Goal: Task Accomplishment & Management: Manage account settings

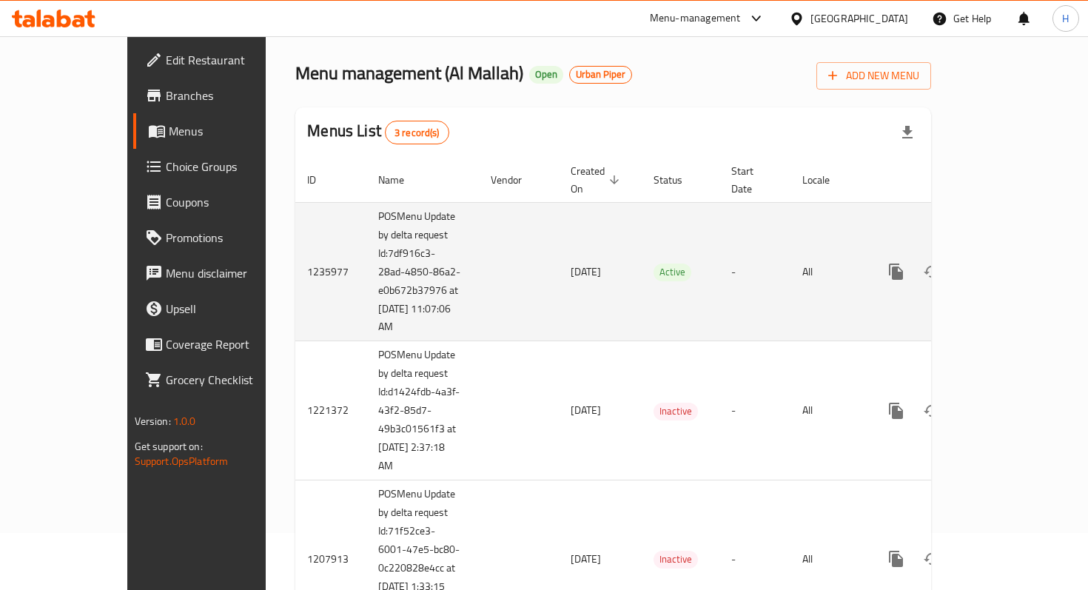
scroll to position [90, 0]
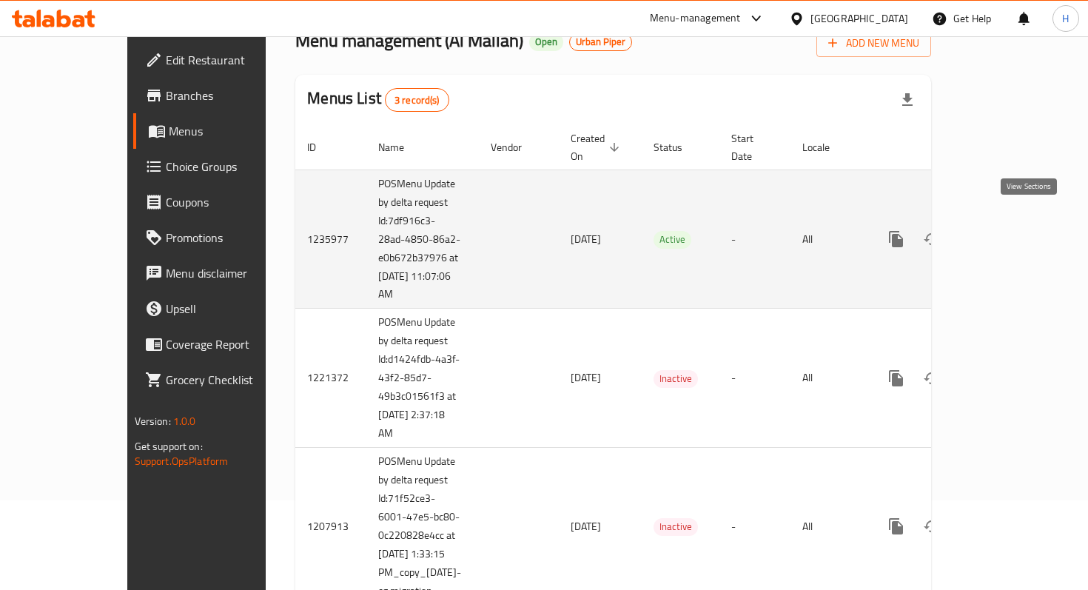
click at [1012, 230] on icon "enhanced table" at bounding box center [1003, 239] width 18 height 18
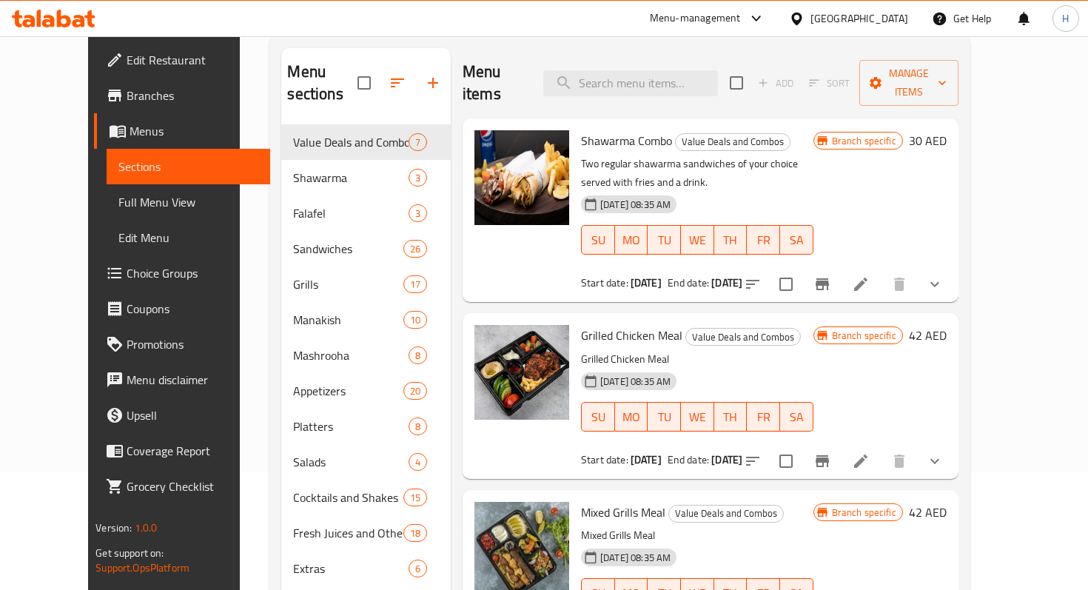
scroll to position [116, 0]
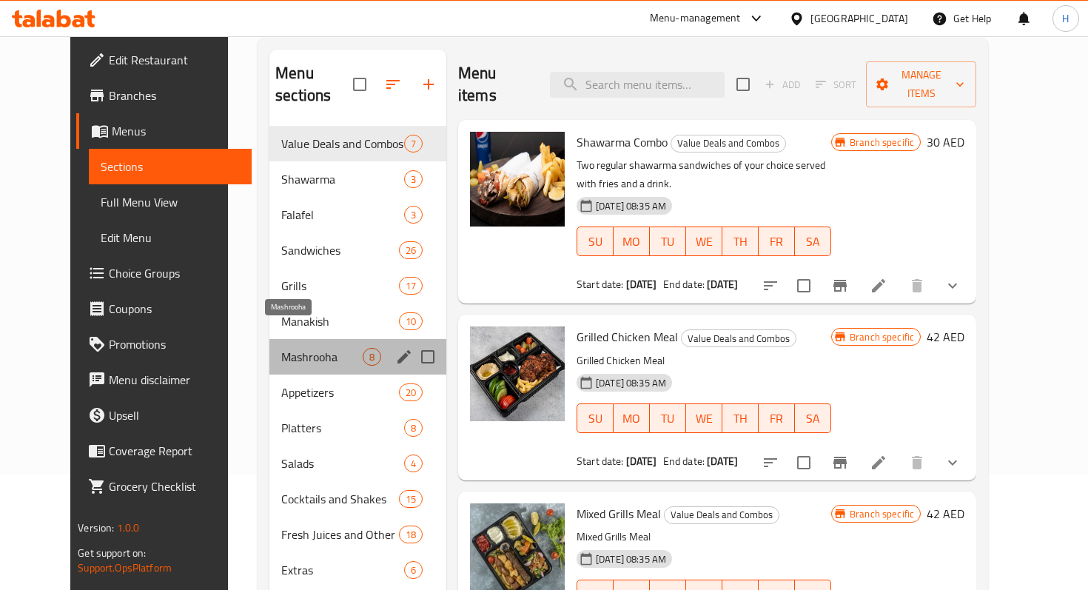
click at [321, 348] on span "Mashrooha" at bounding box center [321, 357] width 81 height 18
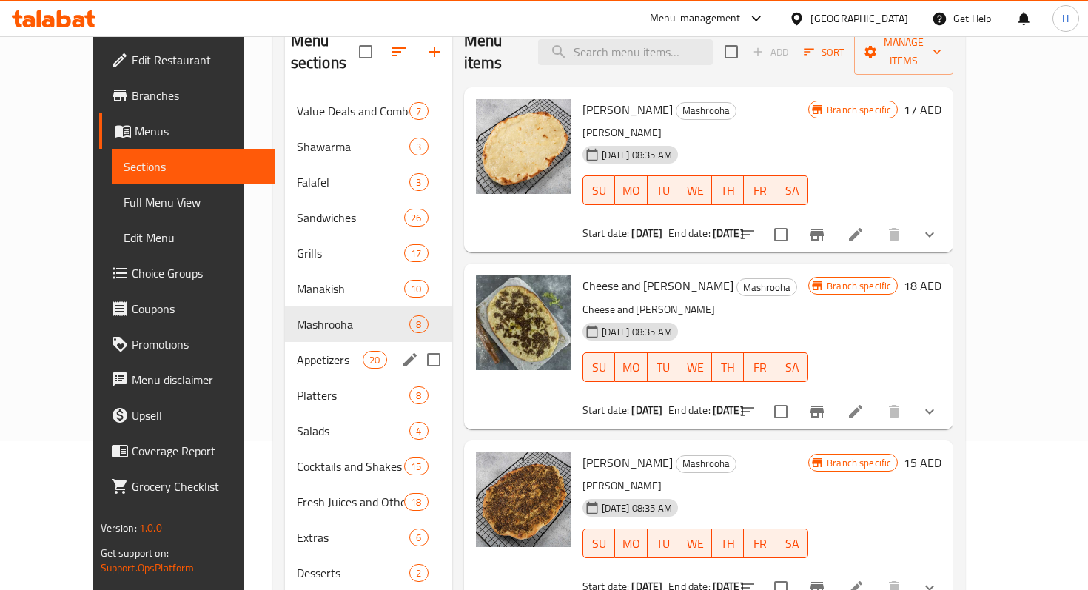
scroll to position [207, 0]
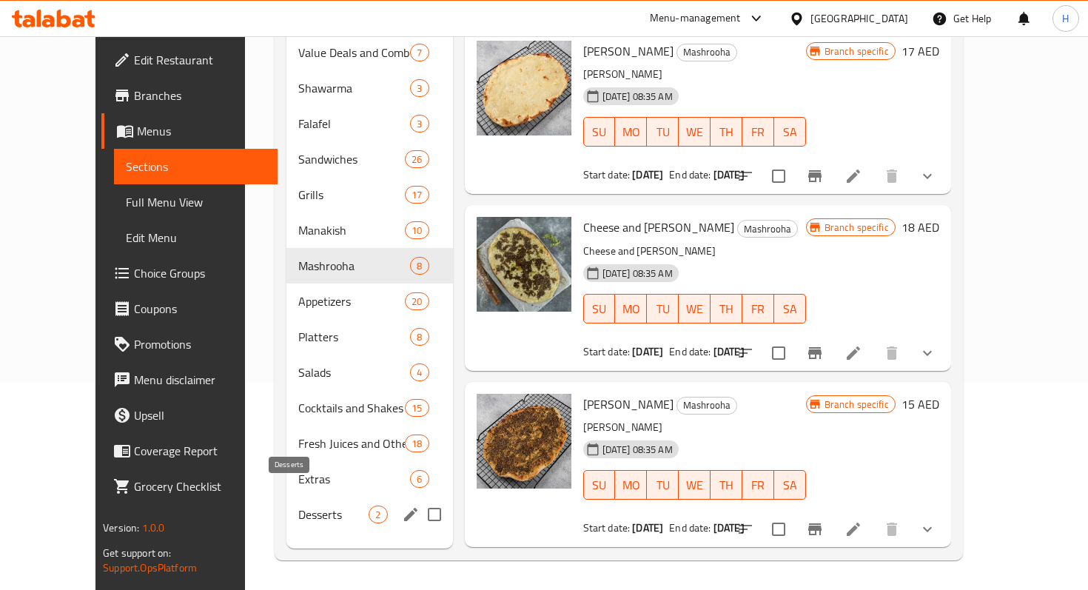
click at [298, 506] on span "Desserts" at bounding box center [333, 515] width 70 height 18
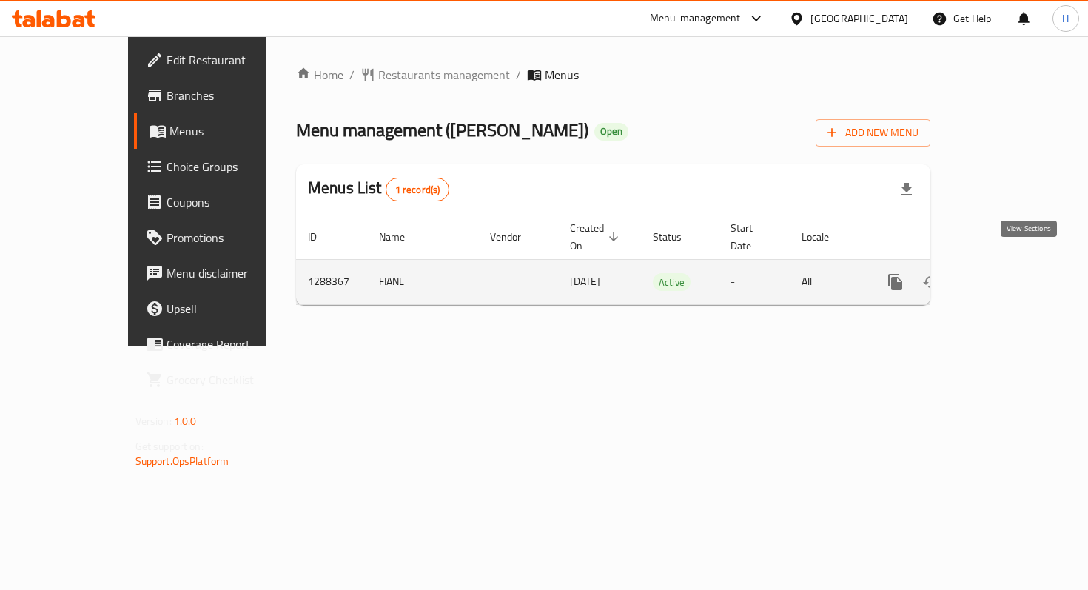
click at [1011, 273] on icon "enhanced table" at bounding box center [1003, 282] width 18 height 18
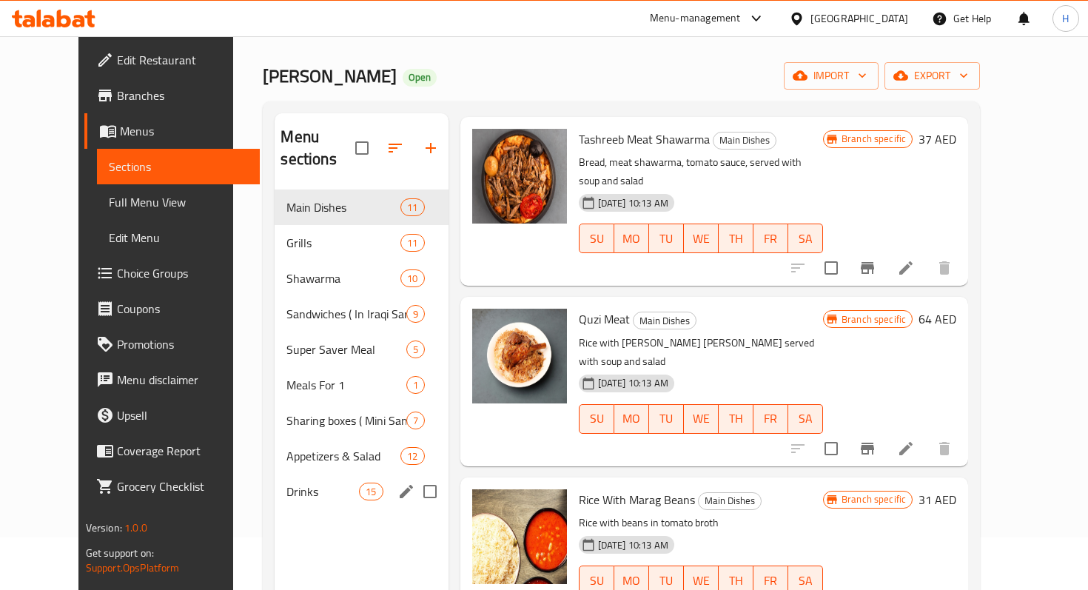
scroll to position [48, 0]
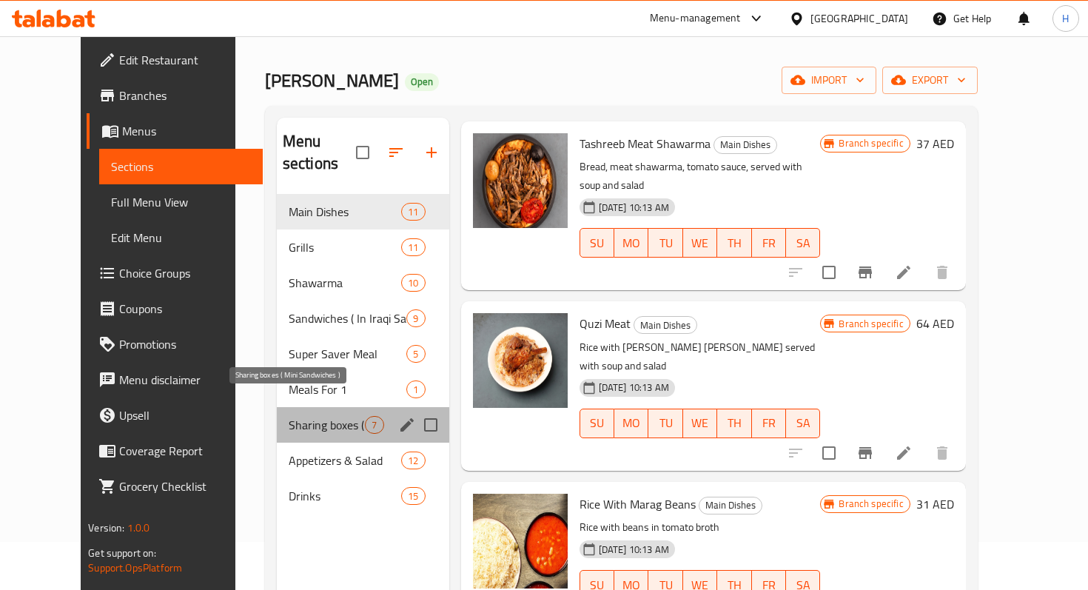
click at [301, 416] on span "Sharing boxes ( Mini Sandwiches )" at bounding box center [327, 425] width 77 height 18
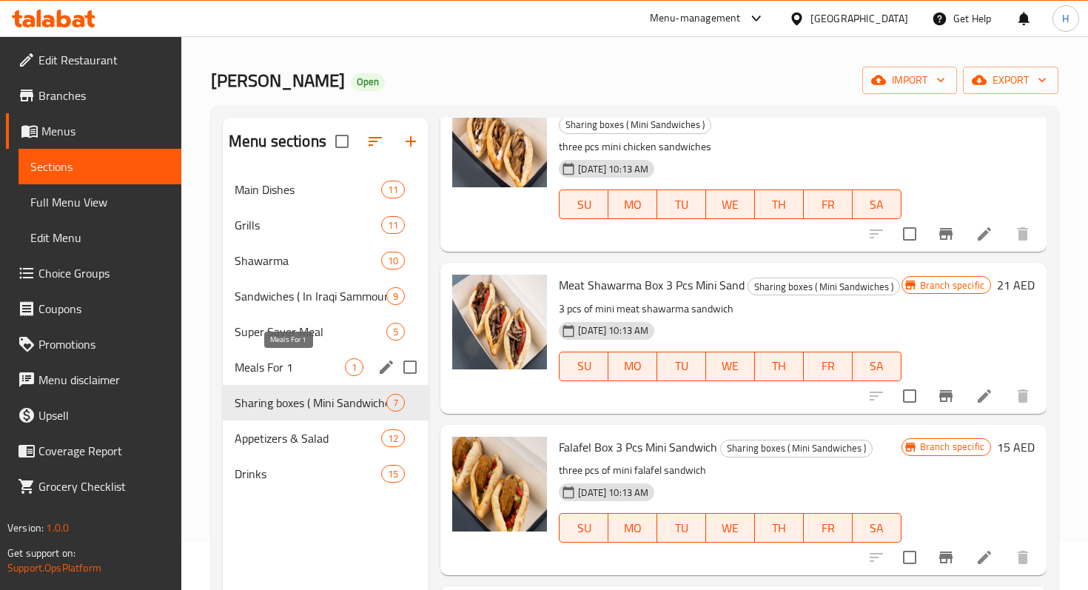
click at [277, 372] on span "Meals For 1" at bounding box center [290, 367] width 110 height 18
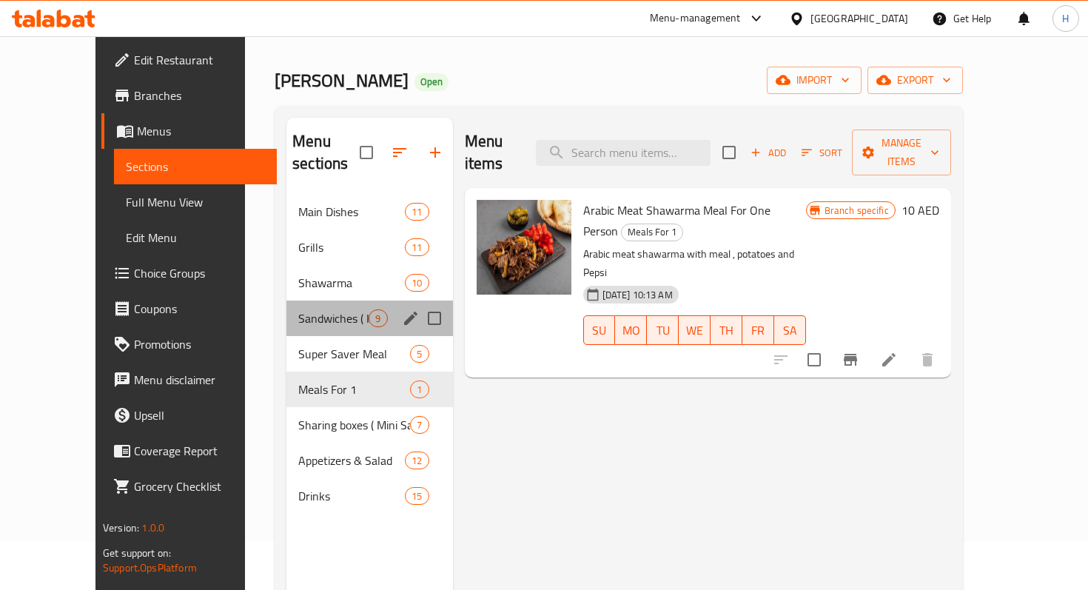
click at [287, 305] on div "Sandwiches ( In Iraqi Sammoun) 9" at bounding box center [370, 319] width 166 height 36
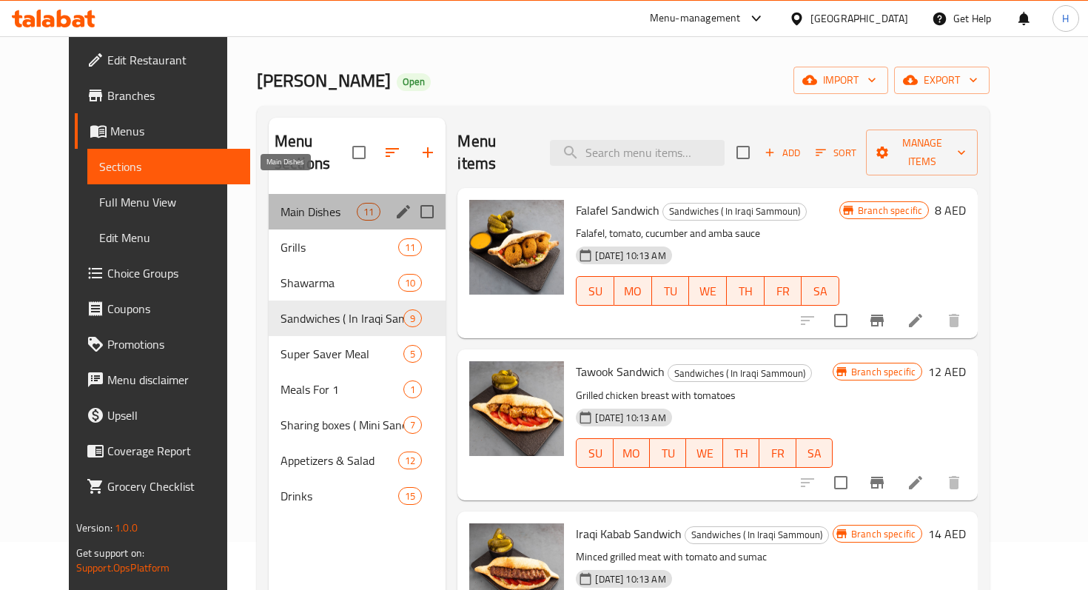
click at [300, 203] on span "Main Dishes" at bounding box center [319, 212] width 76 height 18
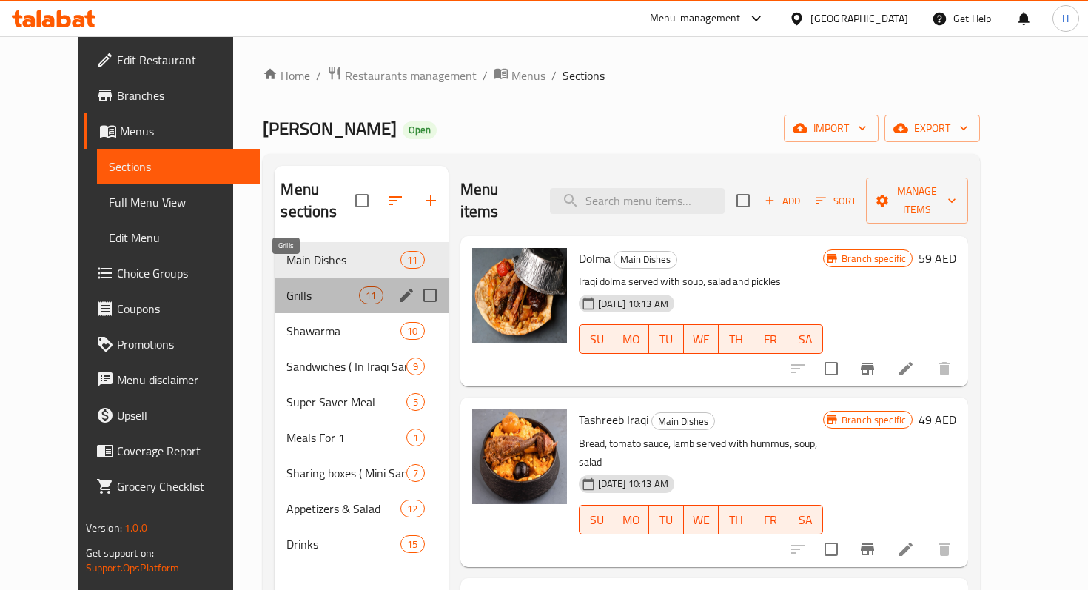
click at [304, 287] on span "Grills" at bounding box center [323, 296] width 73 height 18
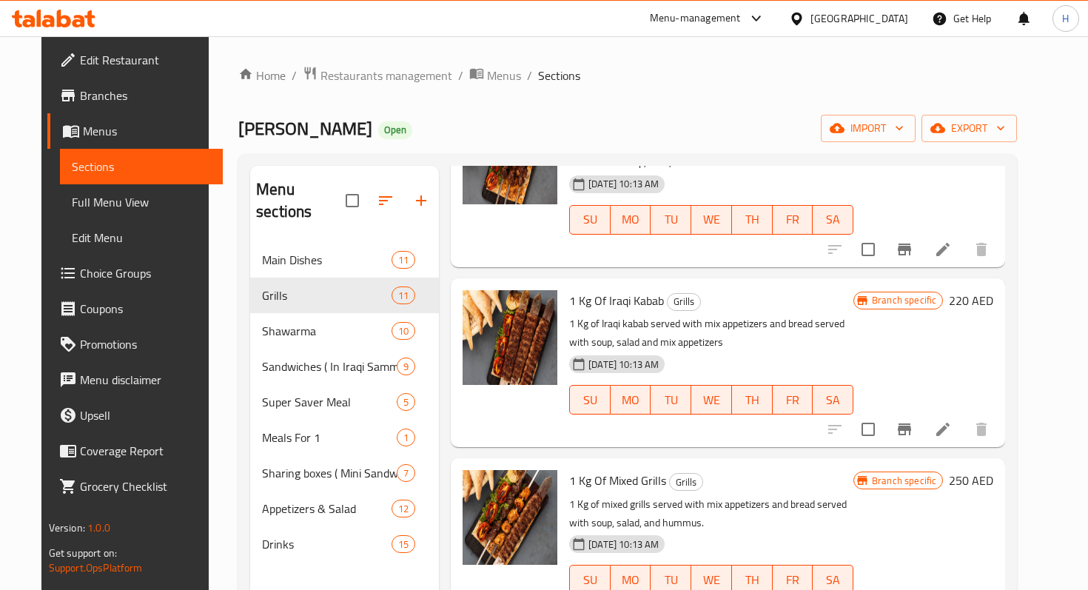
scroll to position [1356, 0]
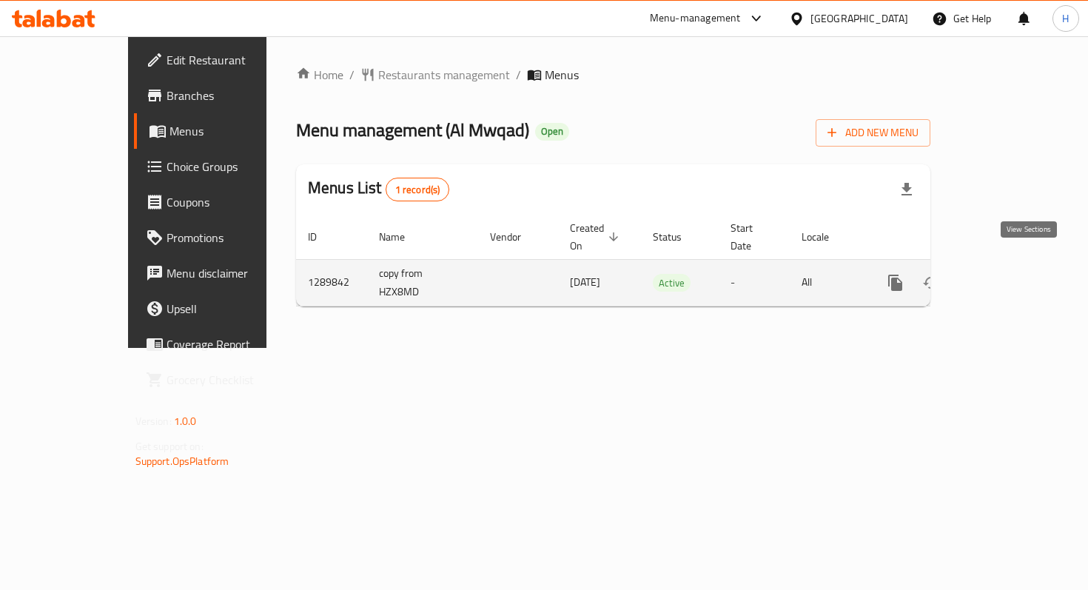
click at [1011, 274] on icon "enhanced table" at bounding box center [1003, 283] width 18 height 18
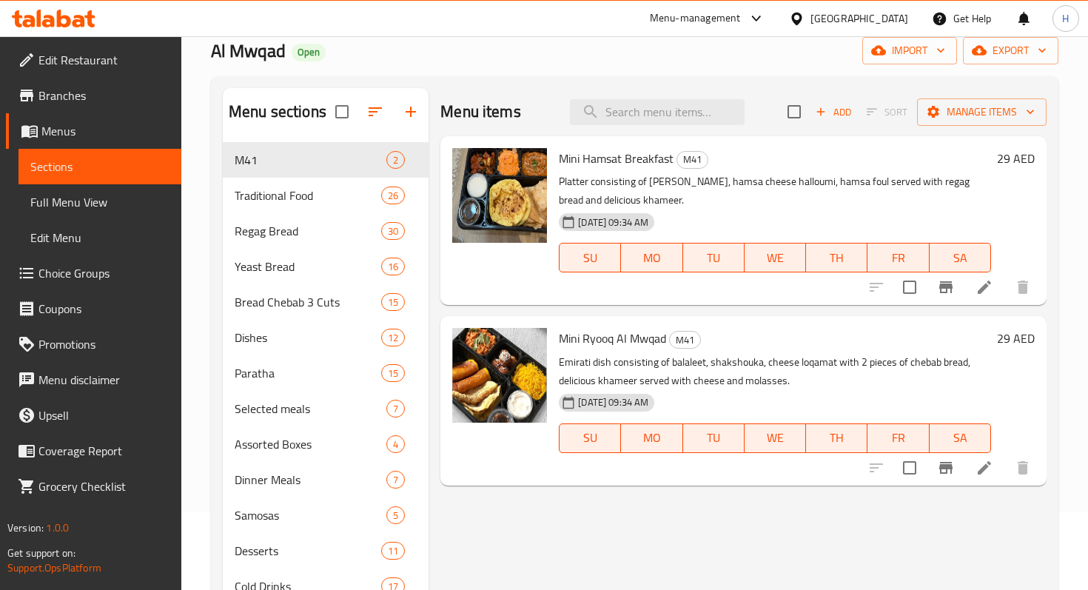
scroll to position [79, 0]
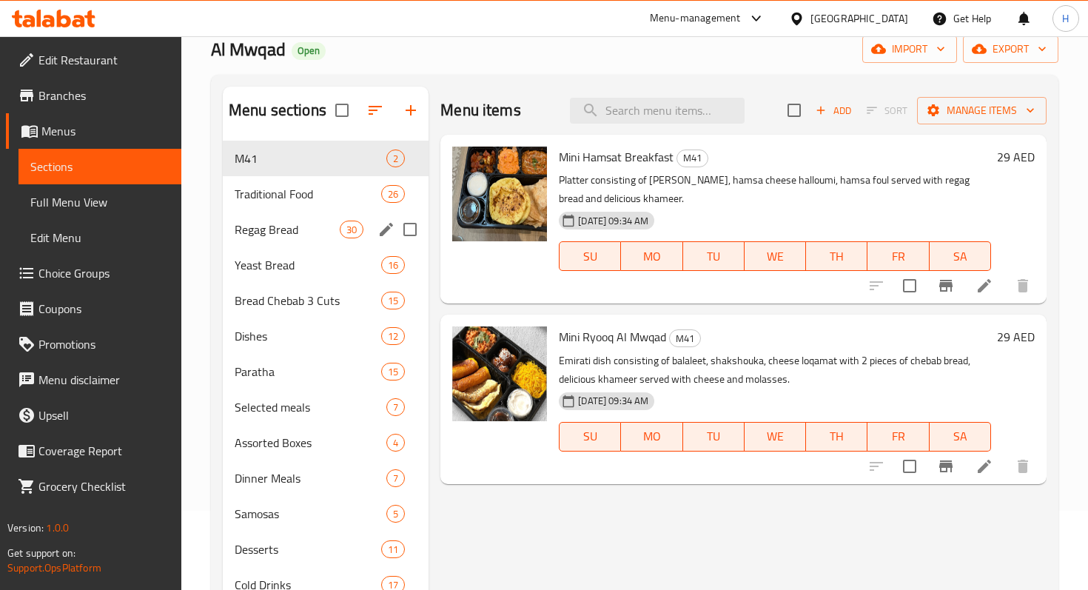
click at [290, 212] on div "Regag Bread 30" at bounding box center [326, 230] width 206 height 36
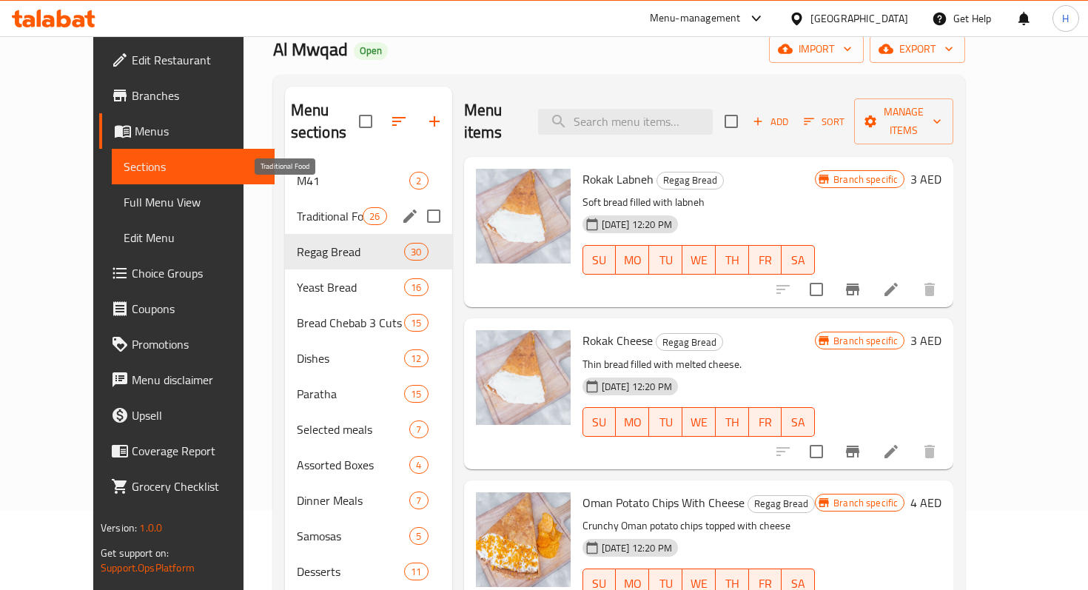
click at [297, 207] on span "Traditional Food" at bounding box center [330, 216] width 67 height 18
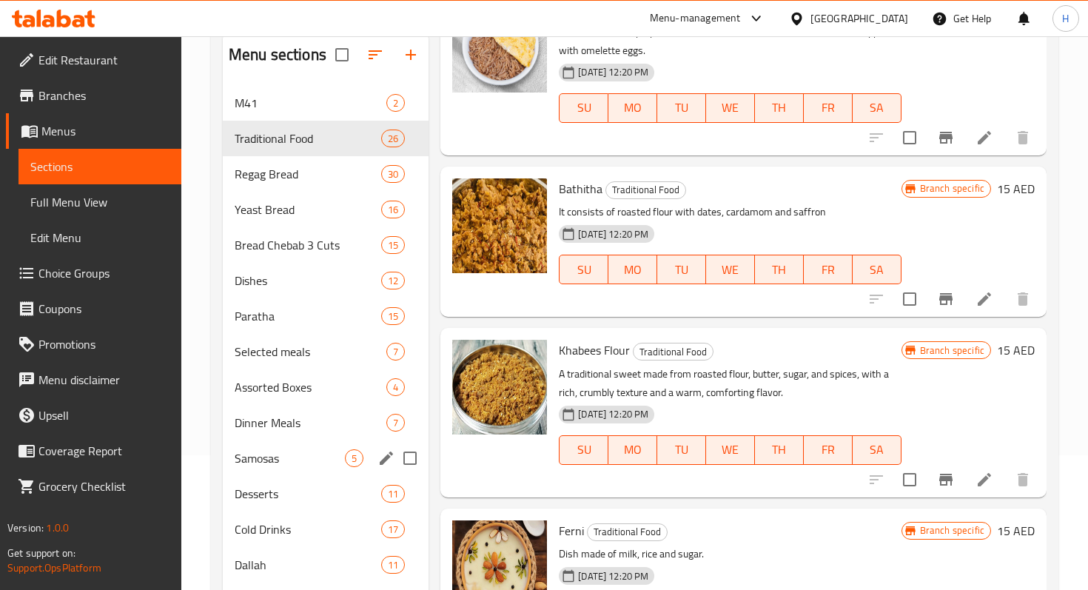
scroll to position [130, 0]
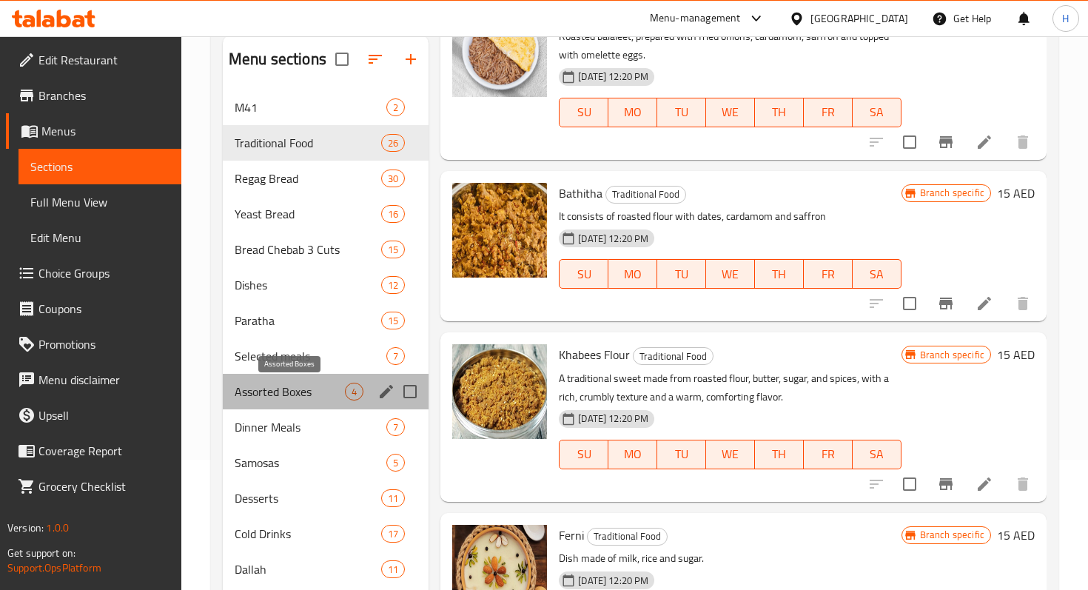
click at [287, 390] on span "Assorted Boxes" at bounding box center [290, 392] width 110 height 18
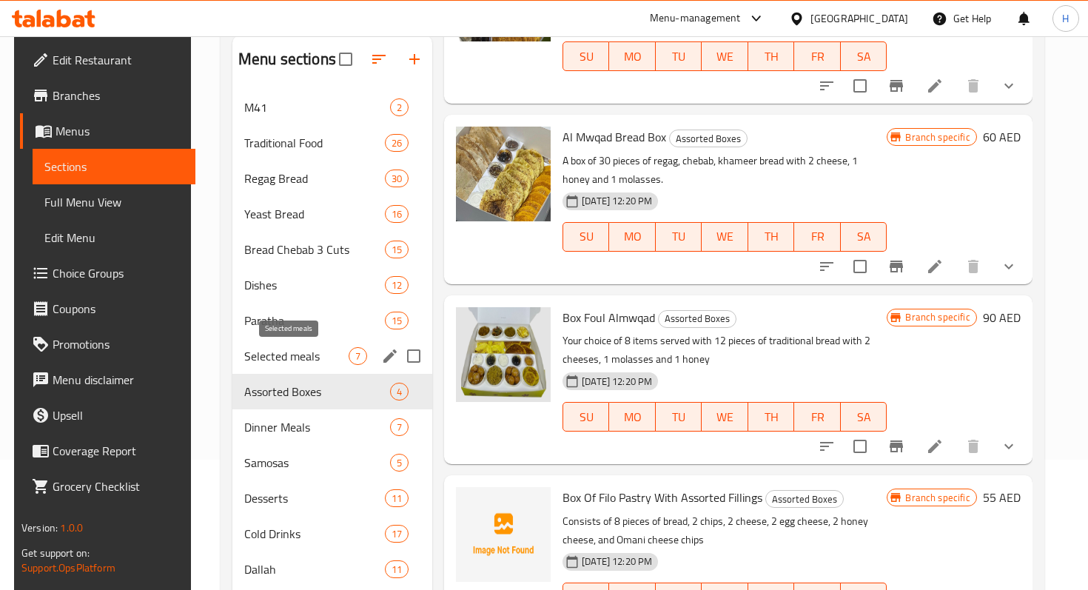
click at [291, 361] on span "Selected meals" at bounding box center [296, 356] width 104 height 18
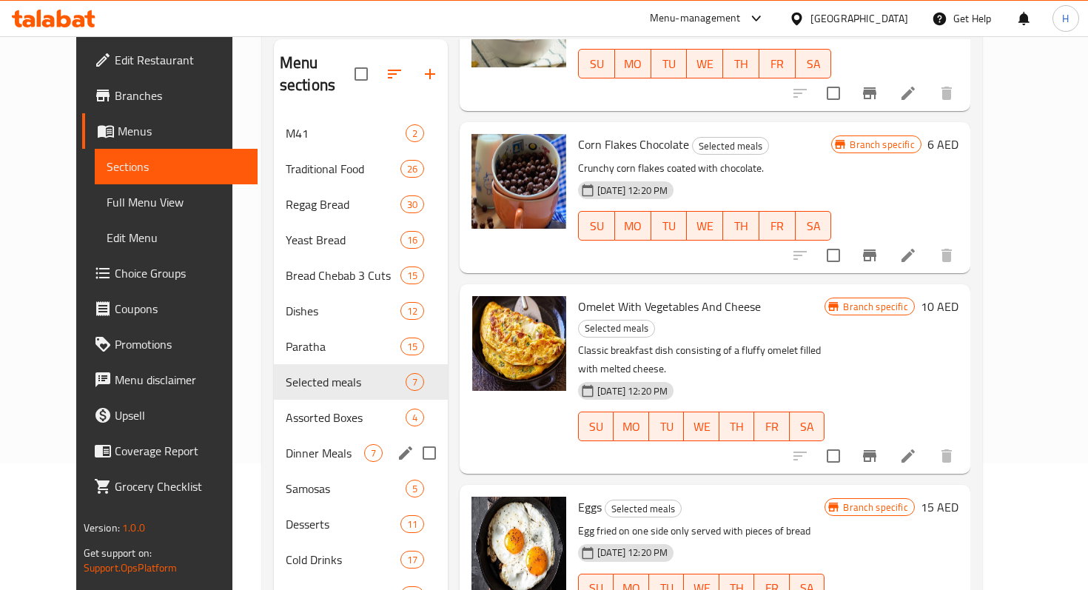
scroll to position [207, 0]
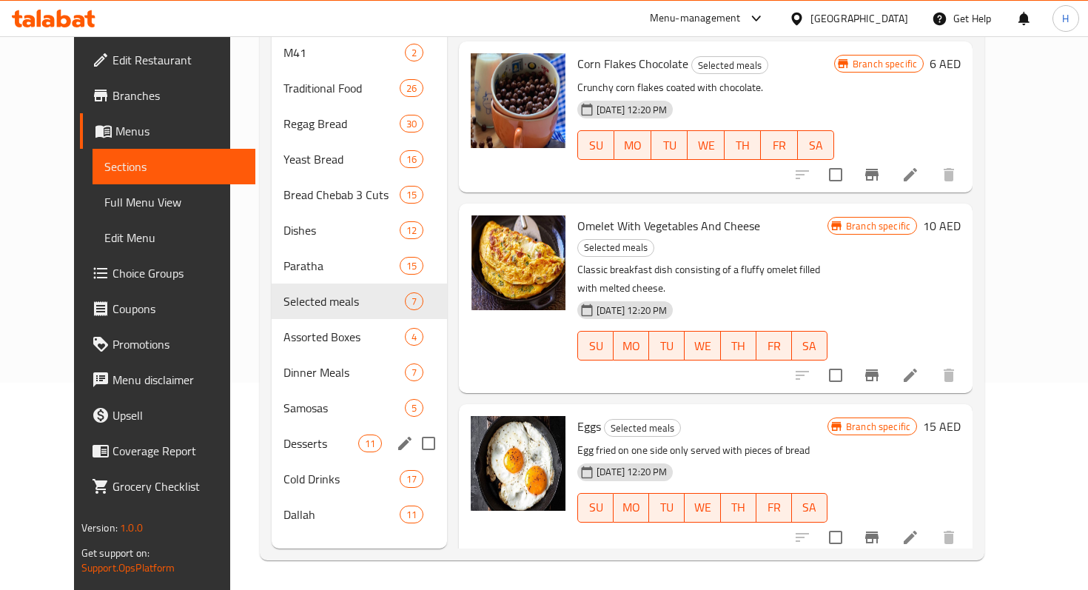
click at [304, 435] on span "Desserts" at bounding box center [321, 444] width 74 height 18
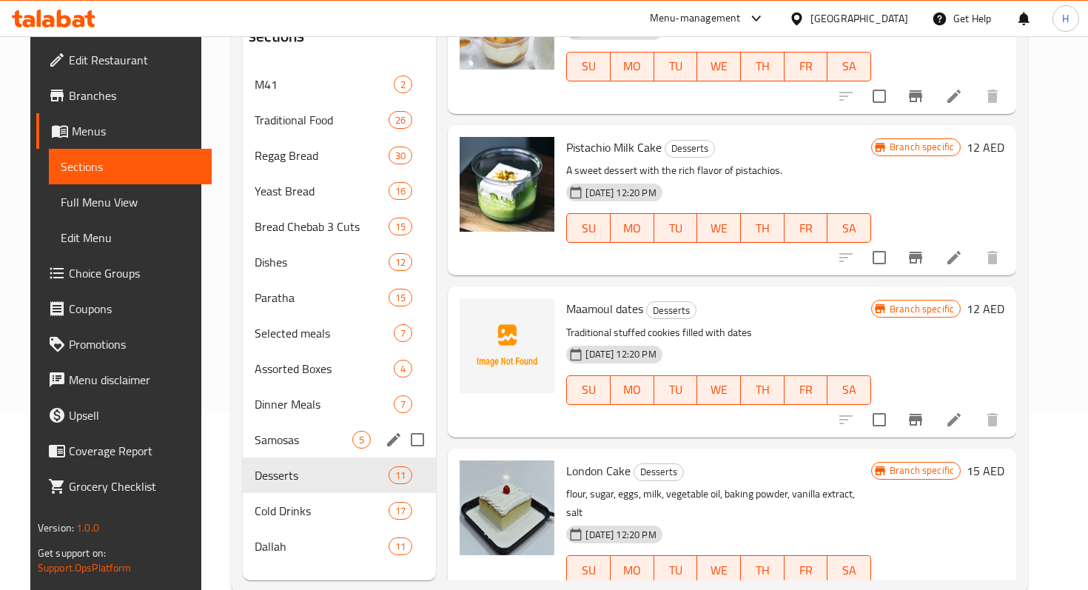
scroll to position [172, 0]
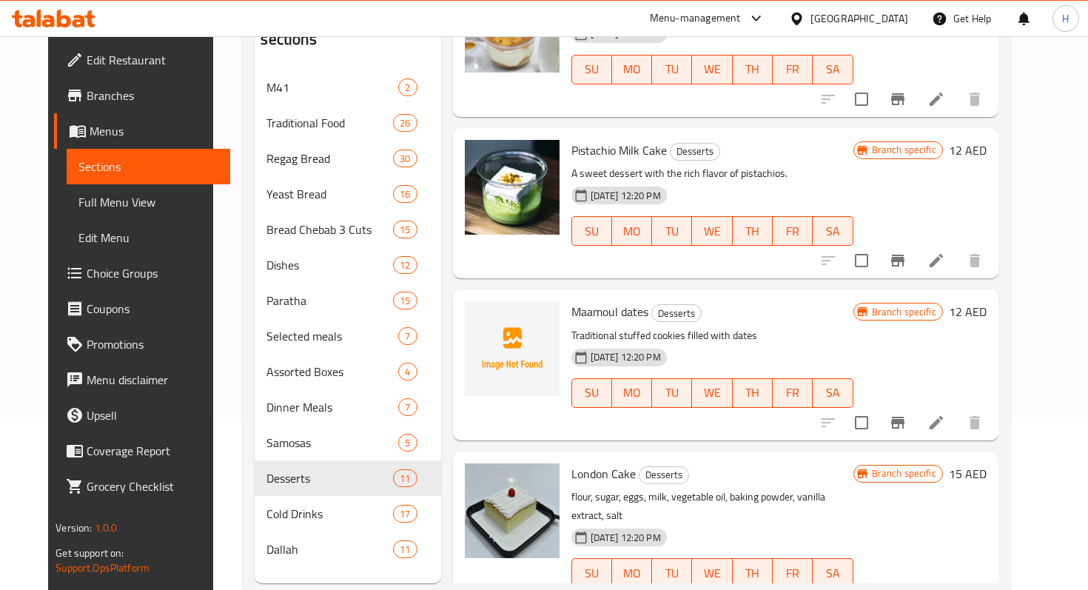
click at [87, 64] on span "Edit Restaurant" at bounding box center [152, 60] width 131 height 18
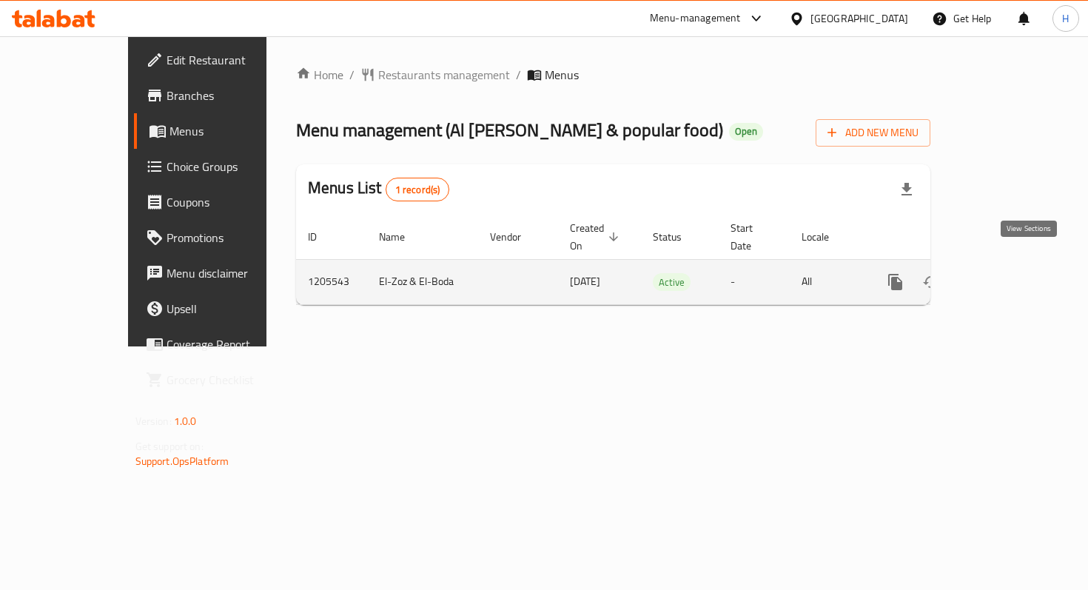
click at [1011, 273] on icon "enhanced table" at bounding box center [1003, 282] width 18 height 18
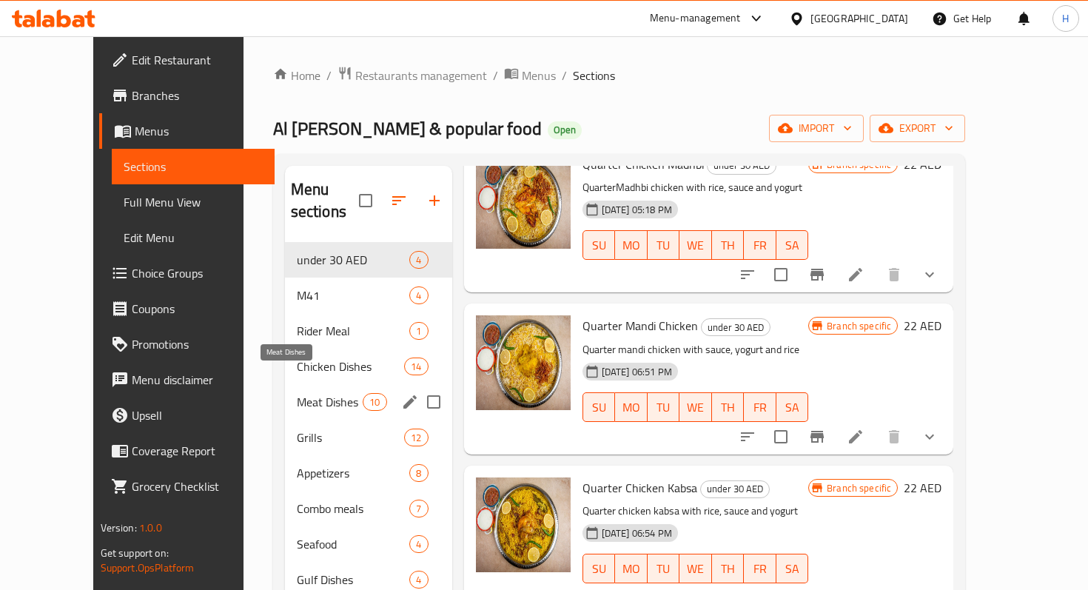
scroll to position [78, 0]
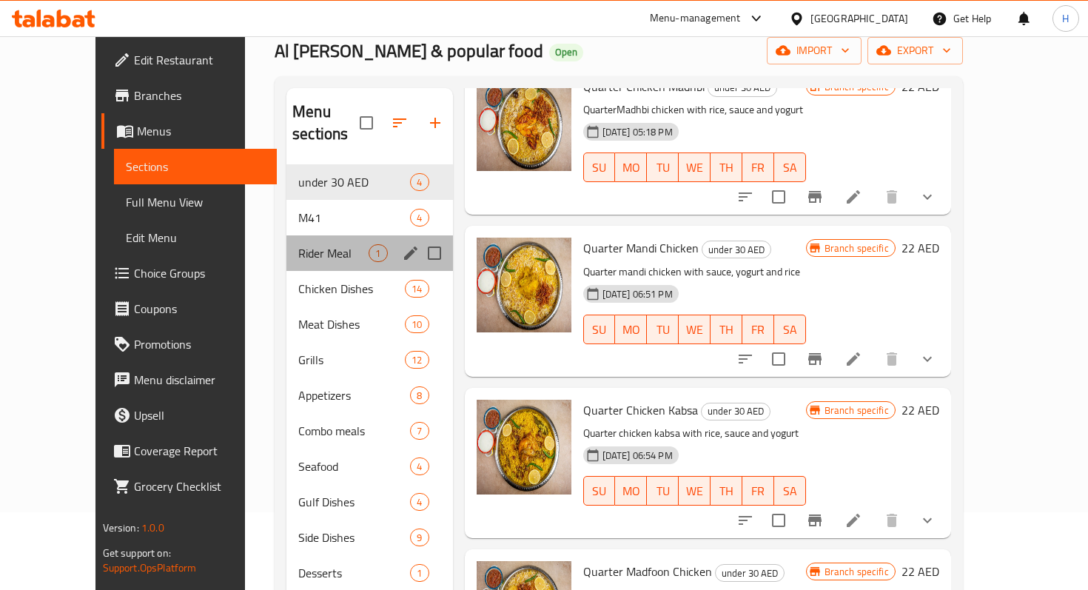
click at [287, 235] on div "Rider Meal 1" at bounding box center [370, 253] width 166 height 36
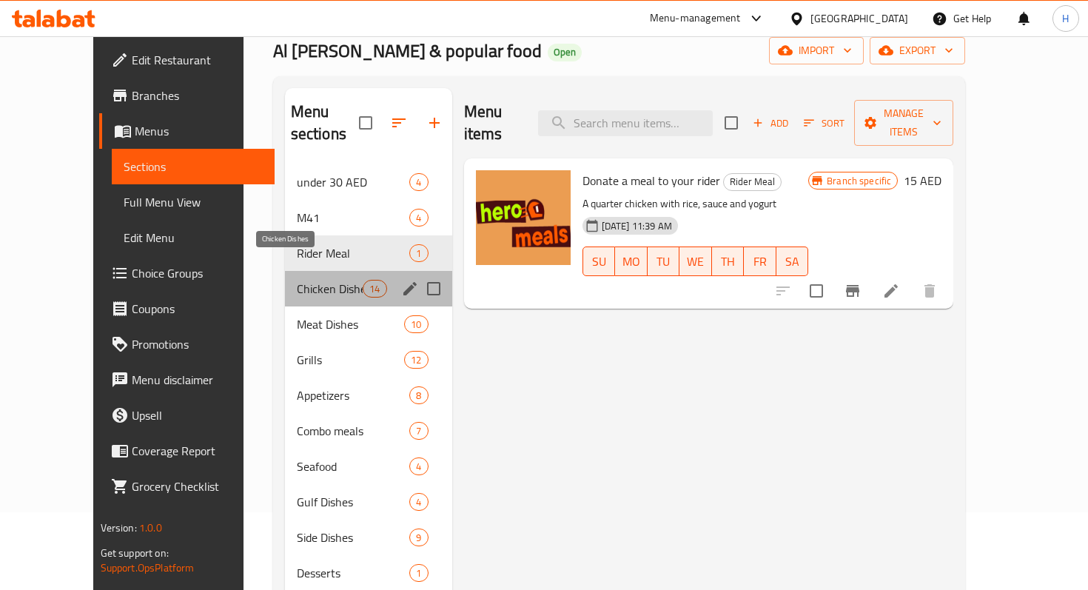
click at [297, 280] on span "Chicken Dishes" at bounding box center [330, 289] width 67 height 18
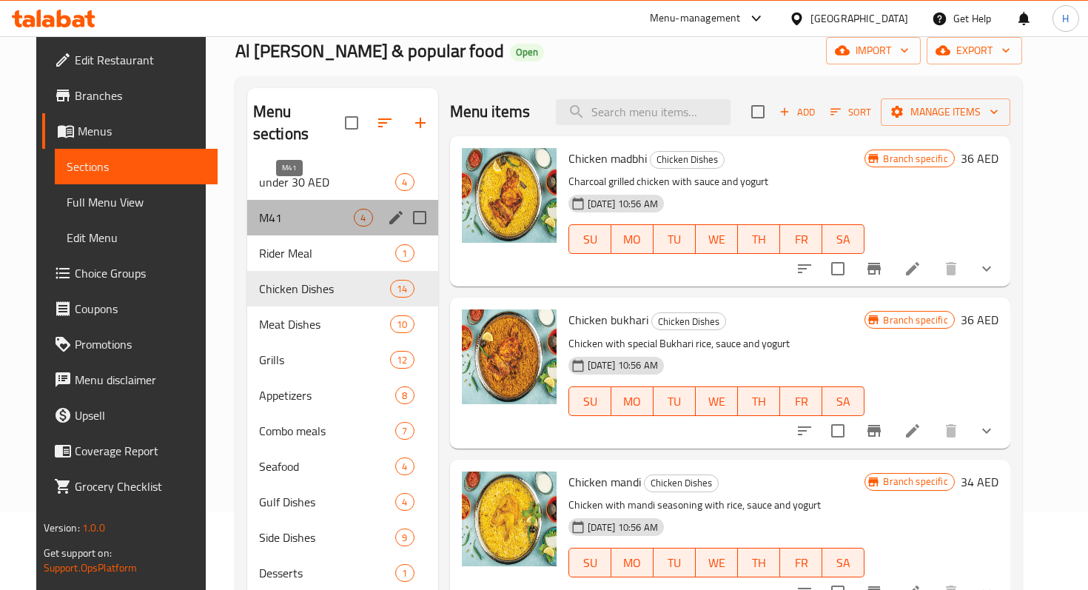
click at [285, 209] on span "M41" at bounding box center [307, 218] width 96 height 18
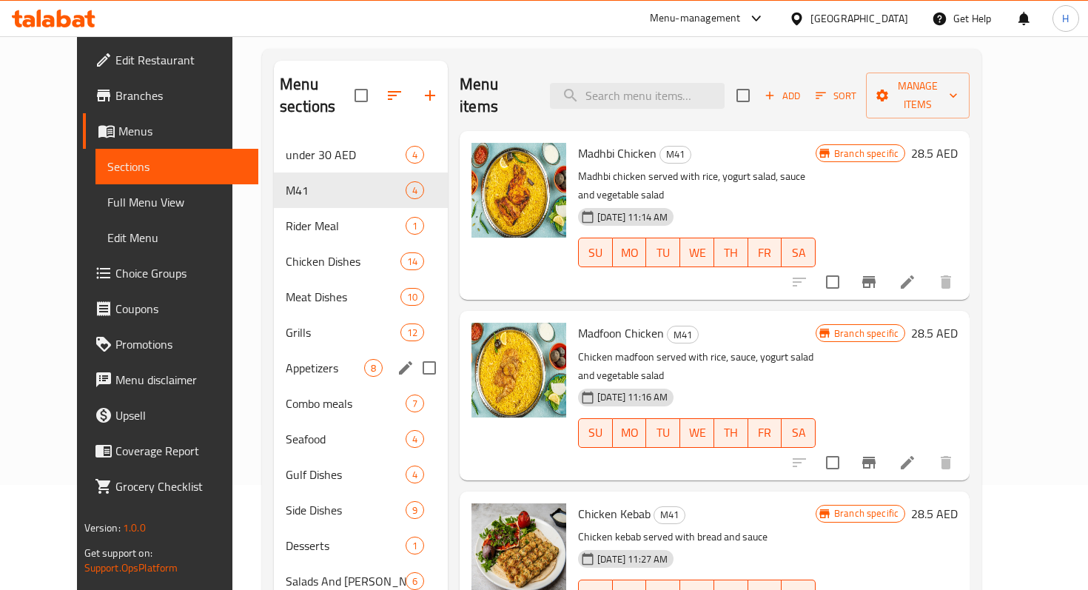
scroll to position [113, 0]
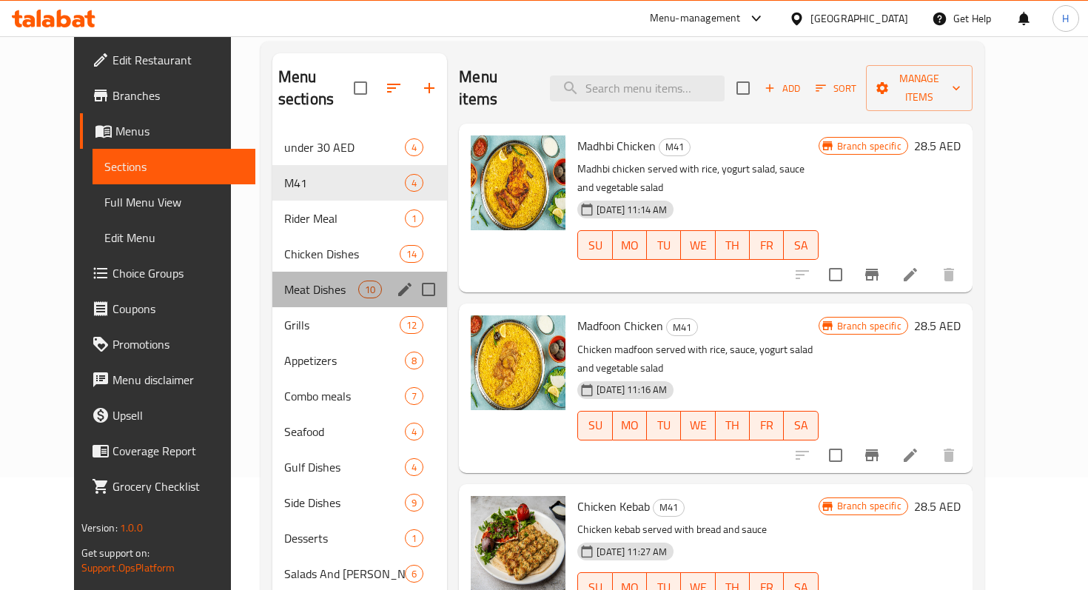
click at [292, 284] on div "Meat Dishes 10" at bounding box center [359, 290] width 175 height 36
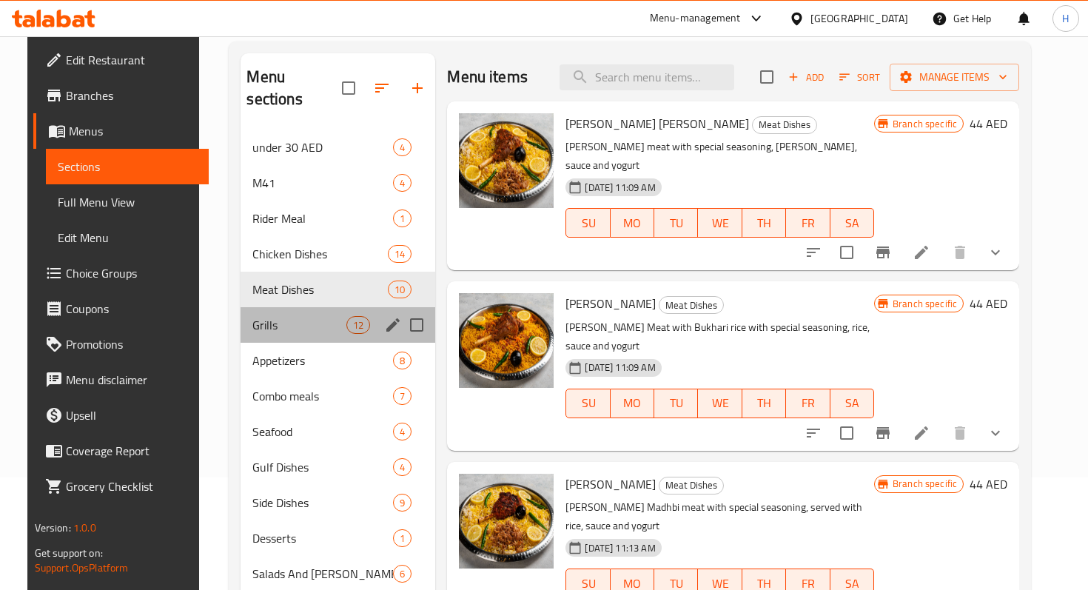
click at [292, 314] on div "Grills 12" at bounding box center [338, 325] width 195 height 36
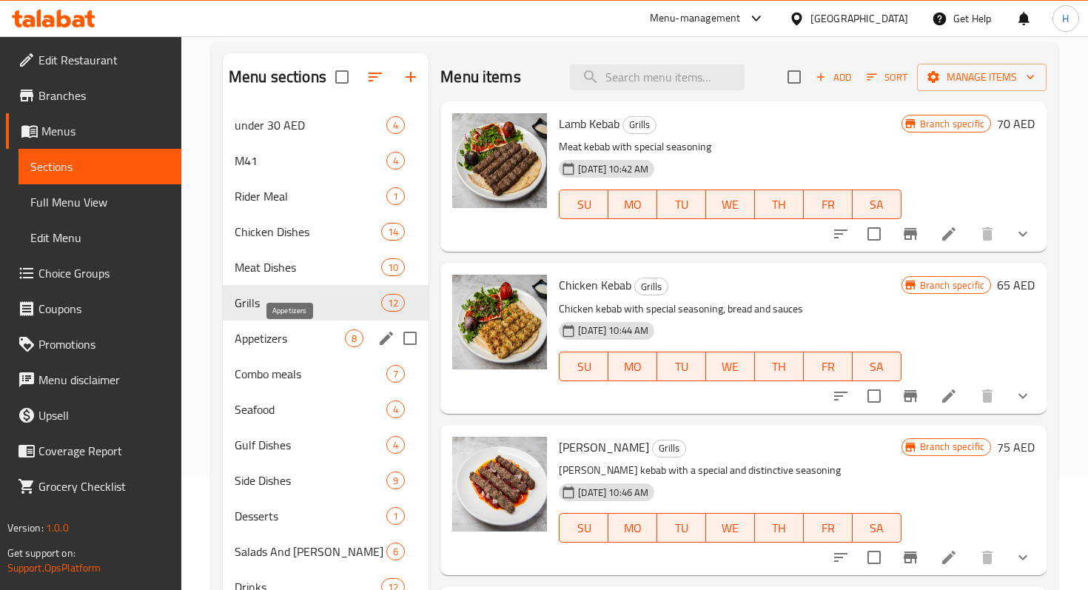
click at [292, 344] on span "Appetizers" at bounding box center [290, 338] width 110 height 18
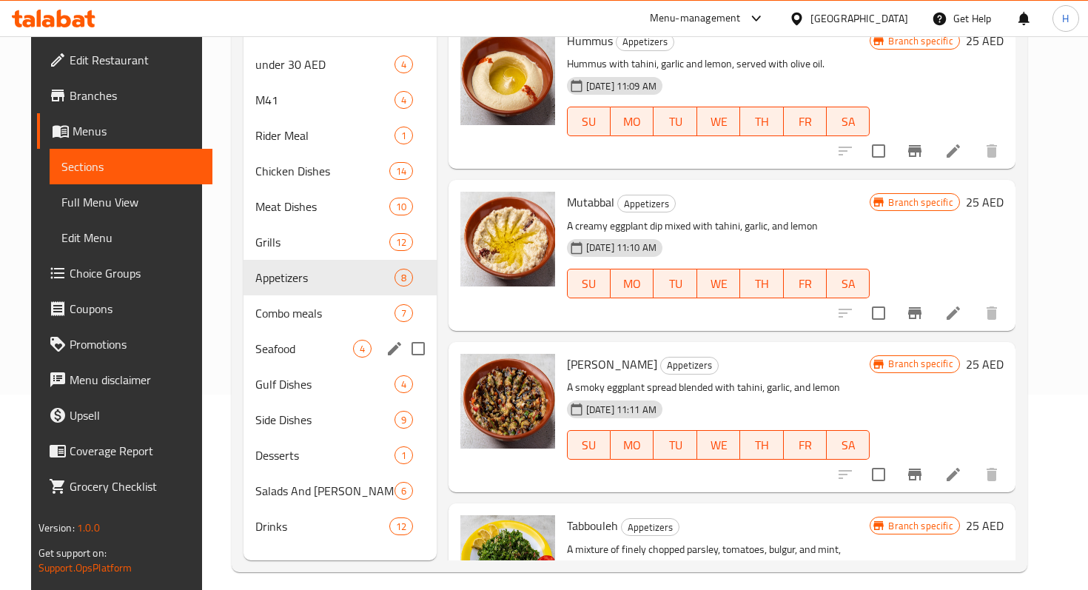
scroll to position [192, 0]
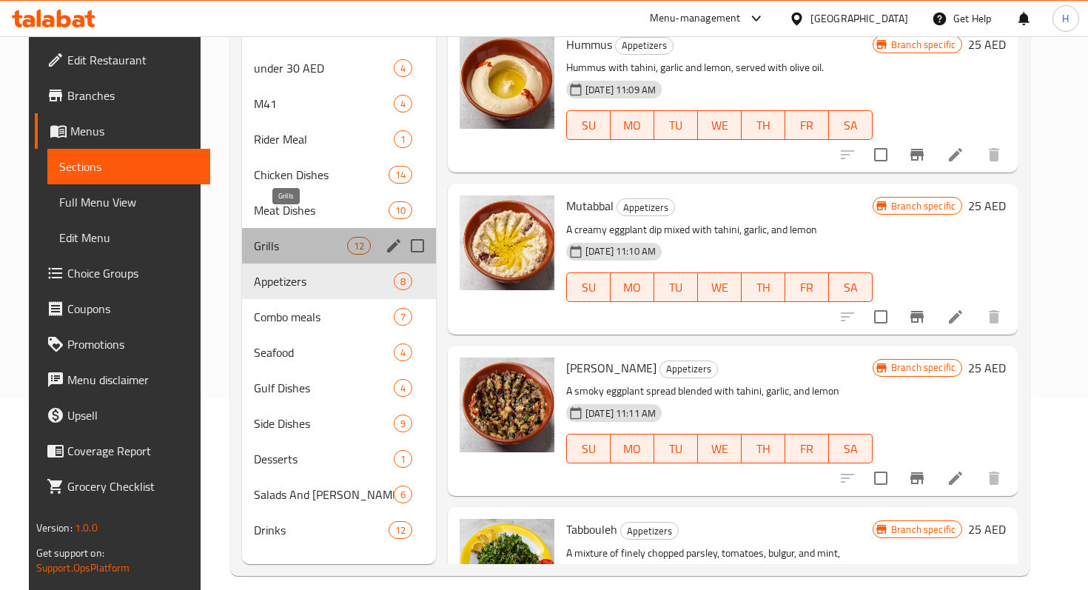
click at [283, 237] on span "Grills" at bounding box center [300, 246] width 93 height 18
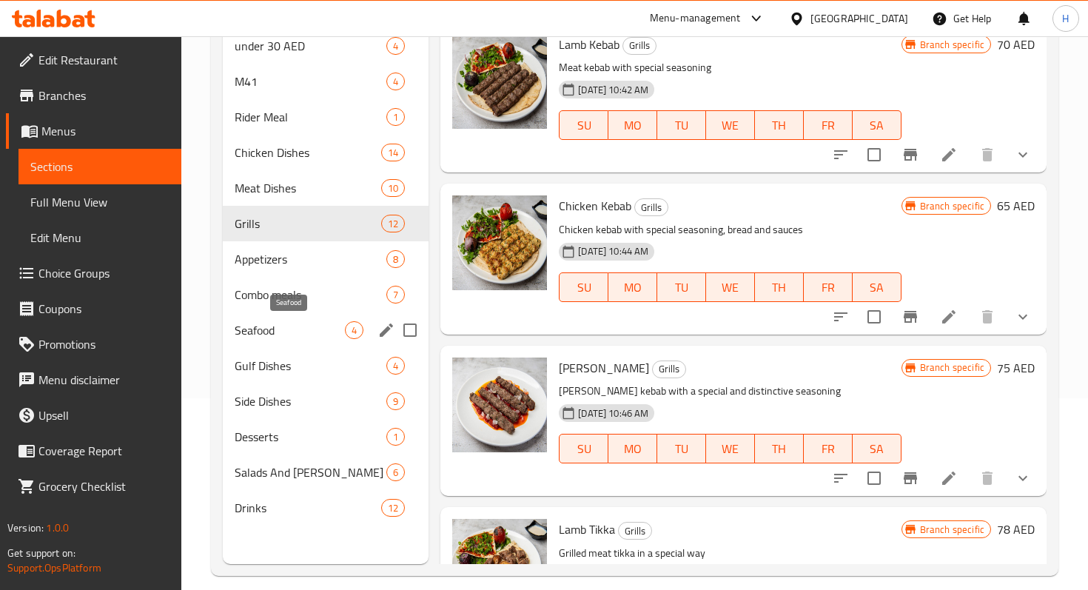
click at [294, 328] on span "Seafood" at bounding box center [290, 330] width 110 height 18
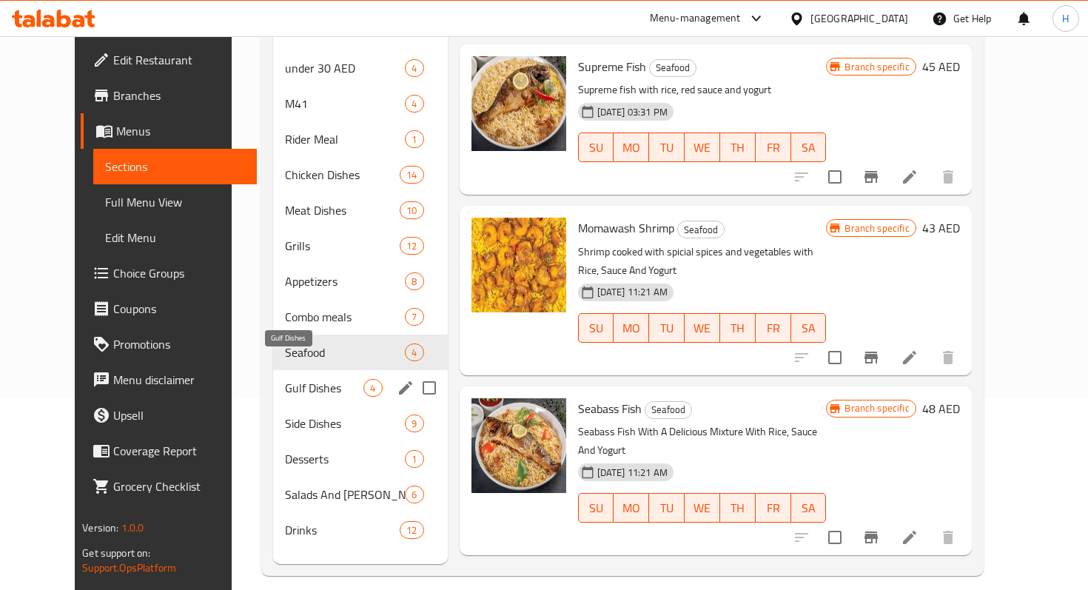
click at [297, 379] on span "Gulf Dishes" at bounding box center [324, 388] width 79 height 18
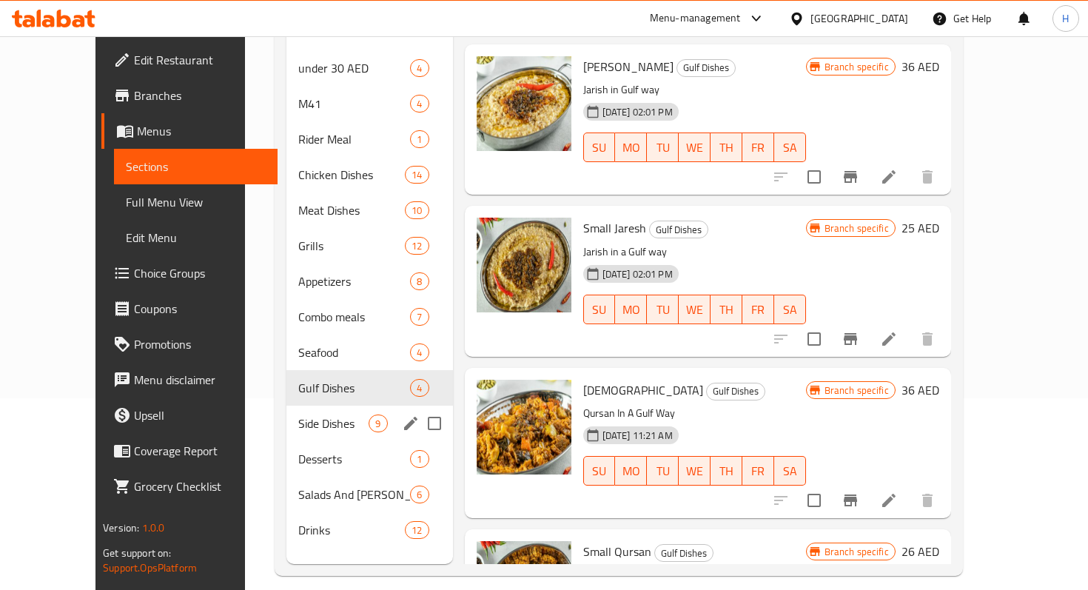
scroll to position [185, 0]
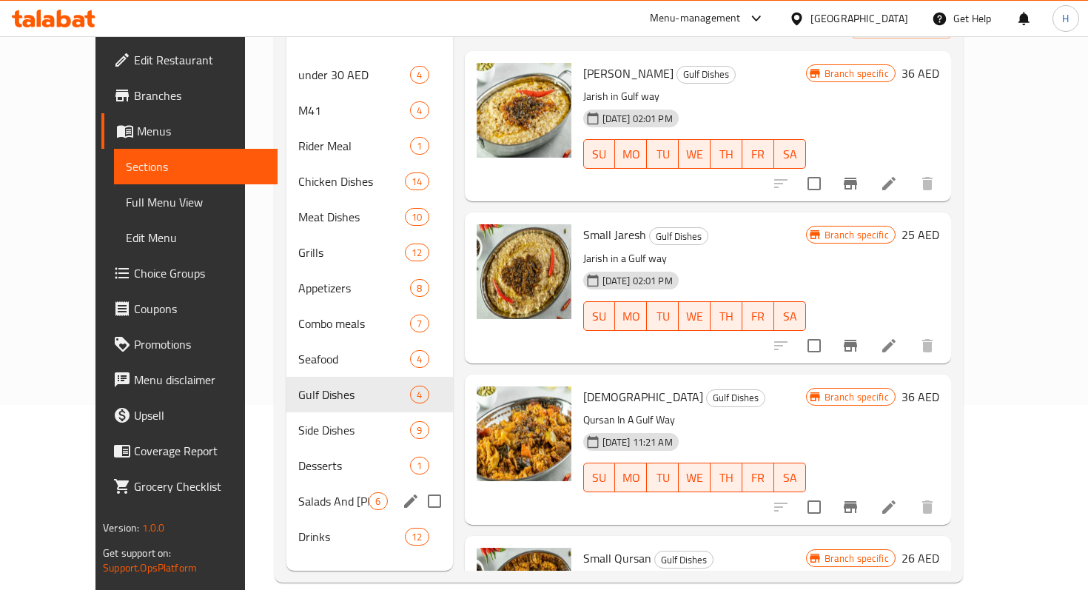
click at [304, 483] on div "Salads And Saloona 6" at bounding box center [370, 501] width 166 height 36
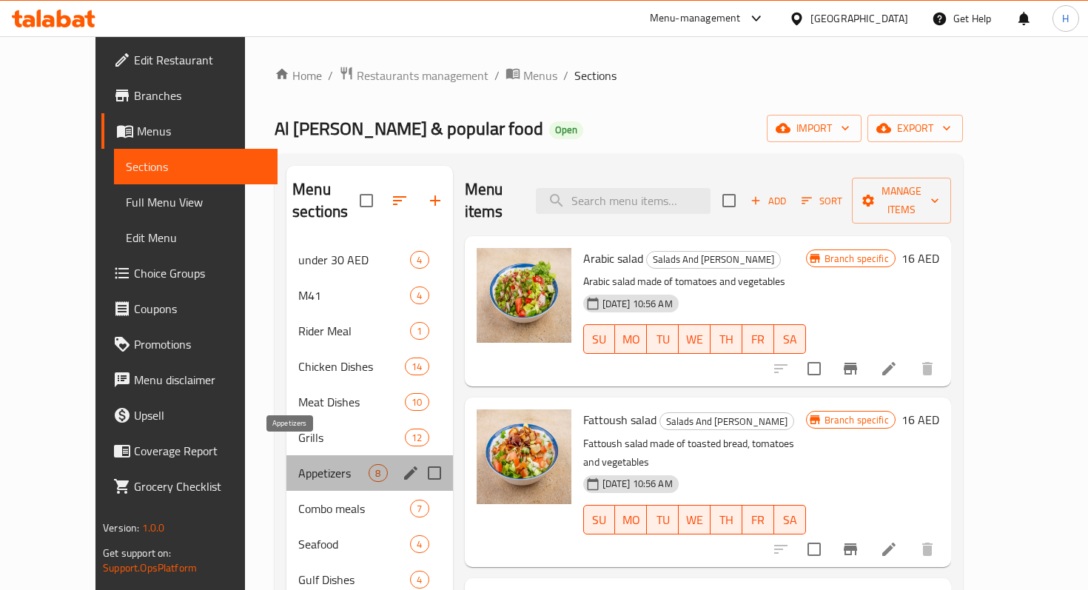
click at [298, 464] on span "Appetizers" at bounding box center [333, 473] width 70 height 18
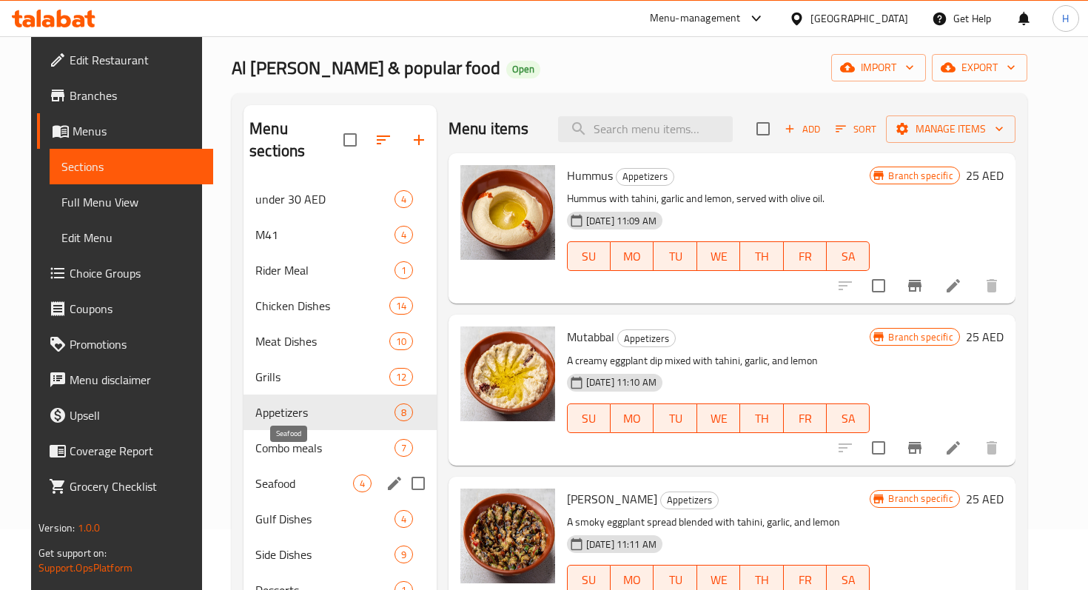
scroll to position [61, 0]
click at [270, 474] on span "Seafood" at bounding box center [303, 483] width 97 height 18
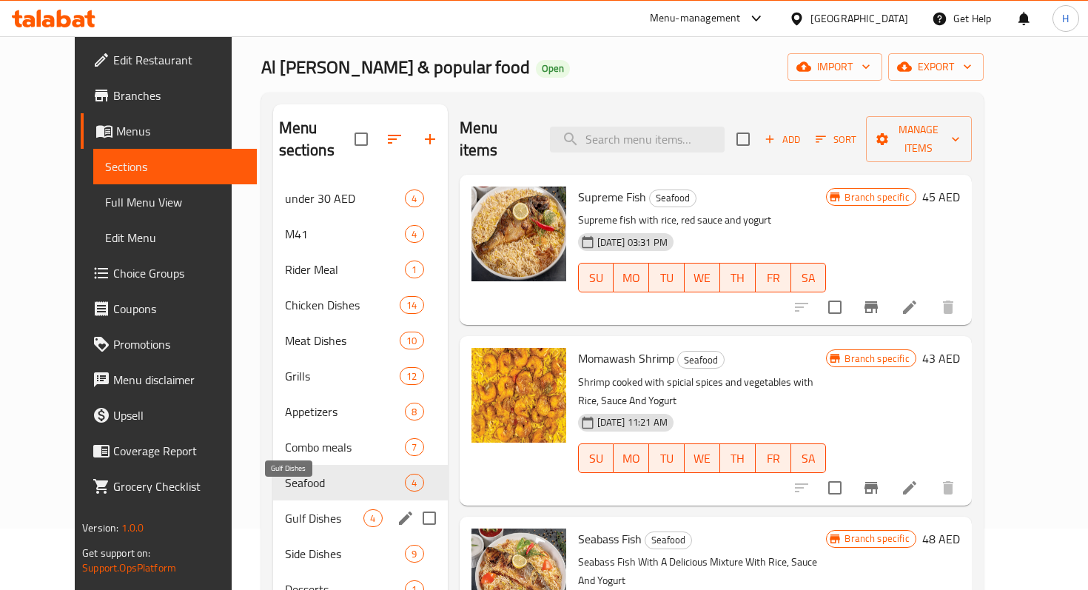
click at [285, 509] on span "Gulf Dishes" at bounding box center [324, 518] width 79 height 18
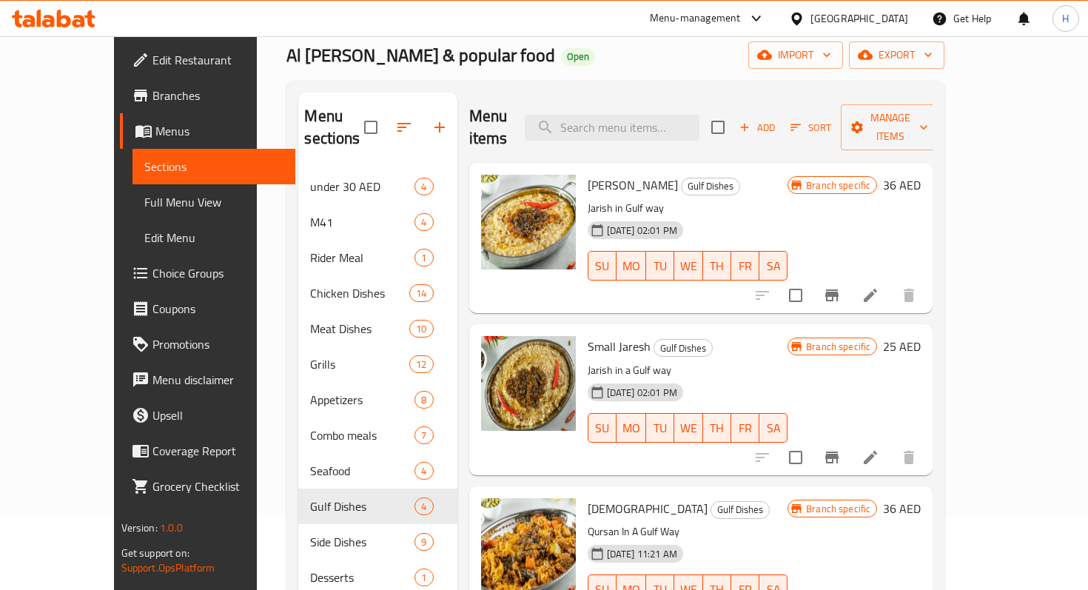
scroll to position [73, 0]
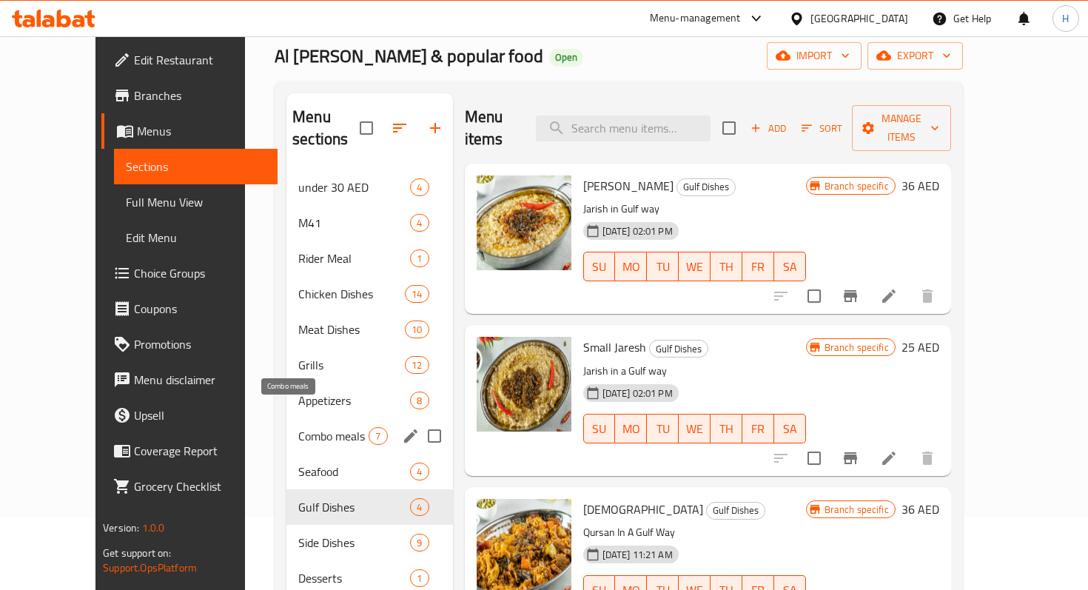
click at [298, 427] on span "Combo meals" at bounding box center [333, 436] width 70 height 18
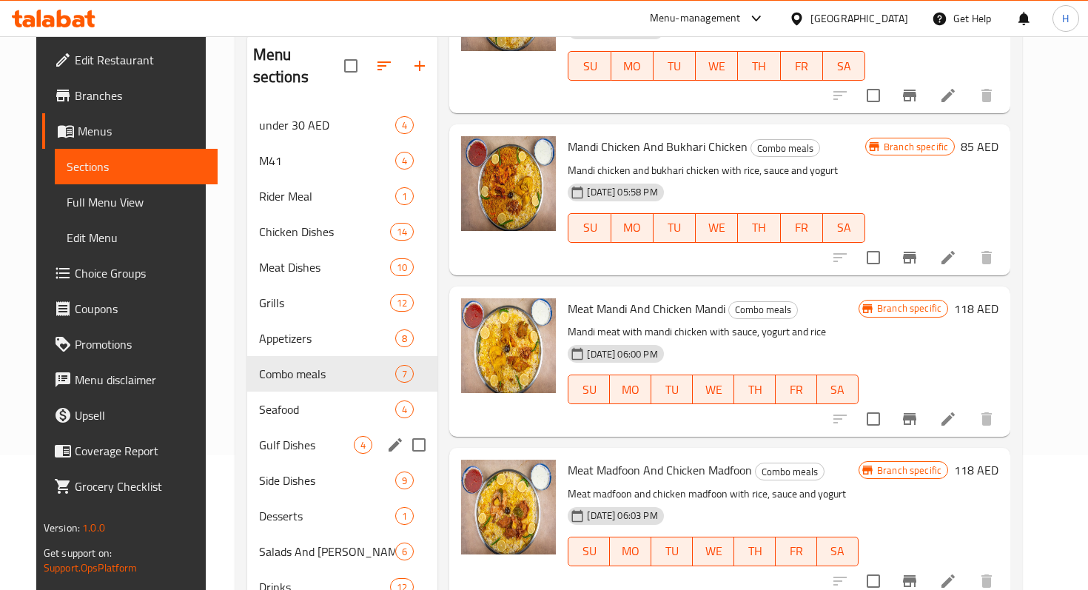
scroll to position [207, 0]
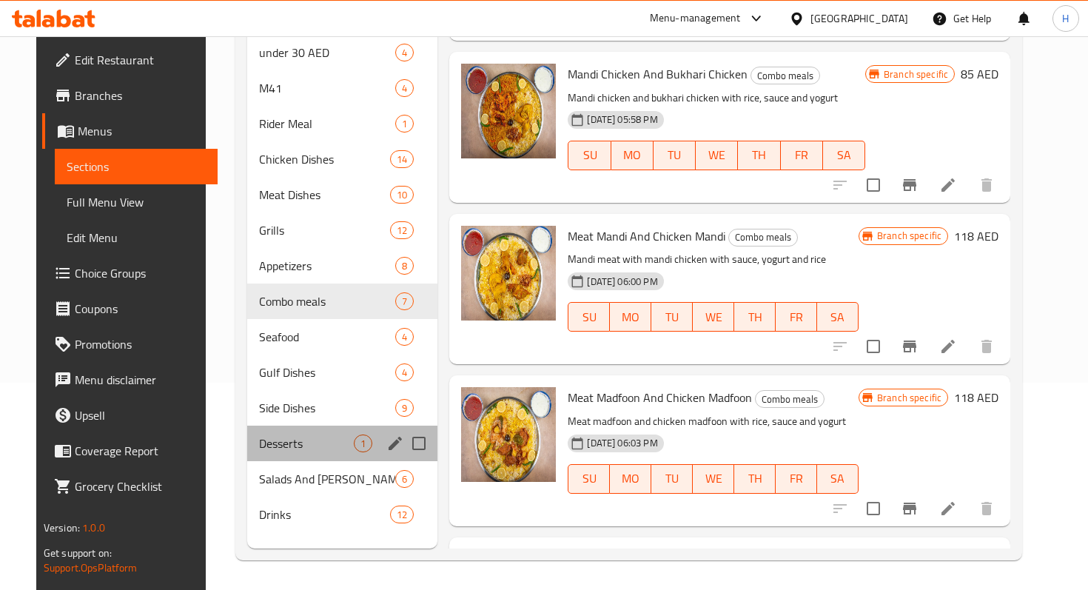
click at [270, 426] on div "Desserts 1" at bounding box center [342, 444] width 191 height 36
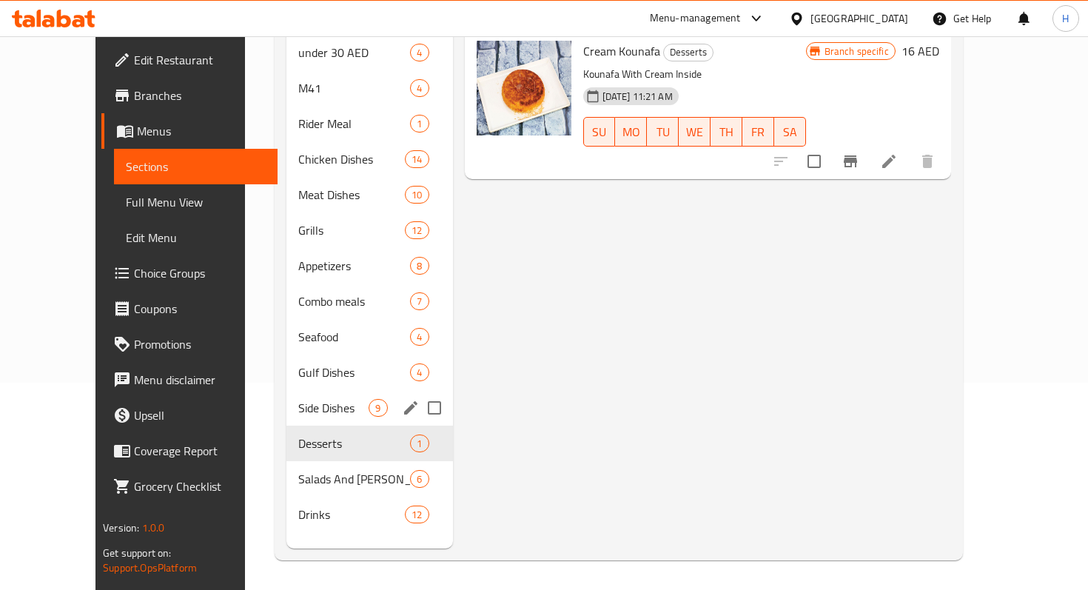
click at [287, 390] on div "Side Dishes 9" at bounding box center [370, 408] width 166 height 36
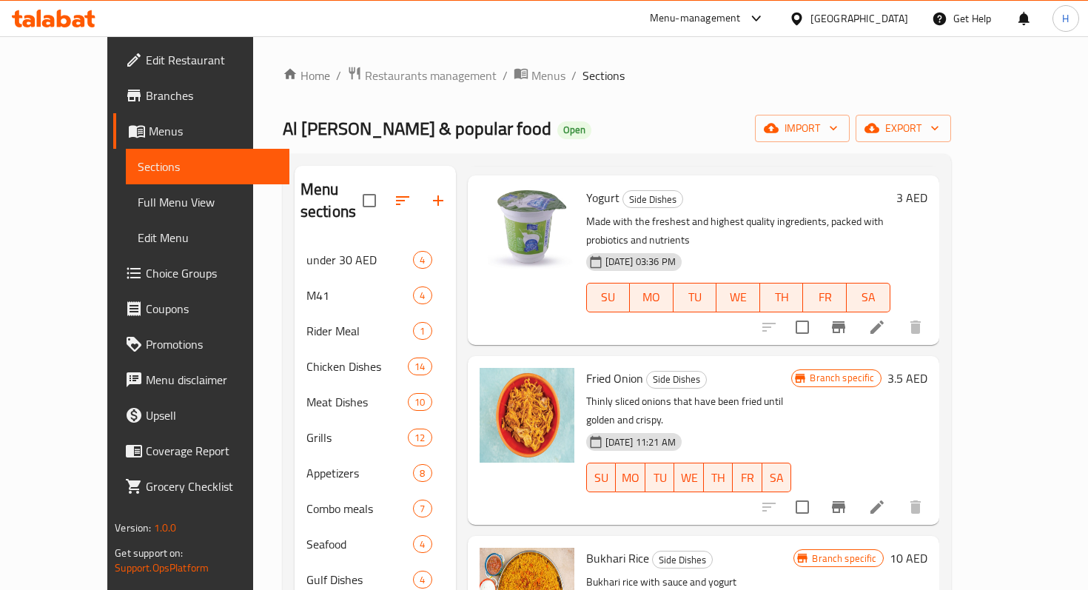
click at [146, 51] on span "Edit Restaurant" at bounding box center [211, 60] width 131 height 18
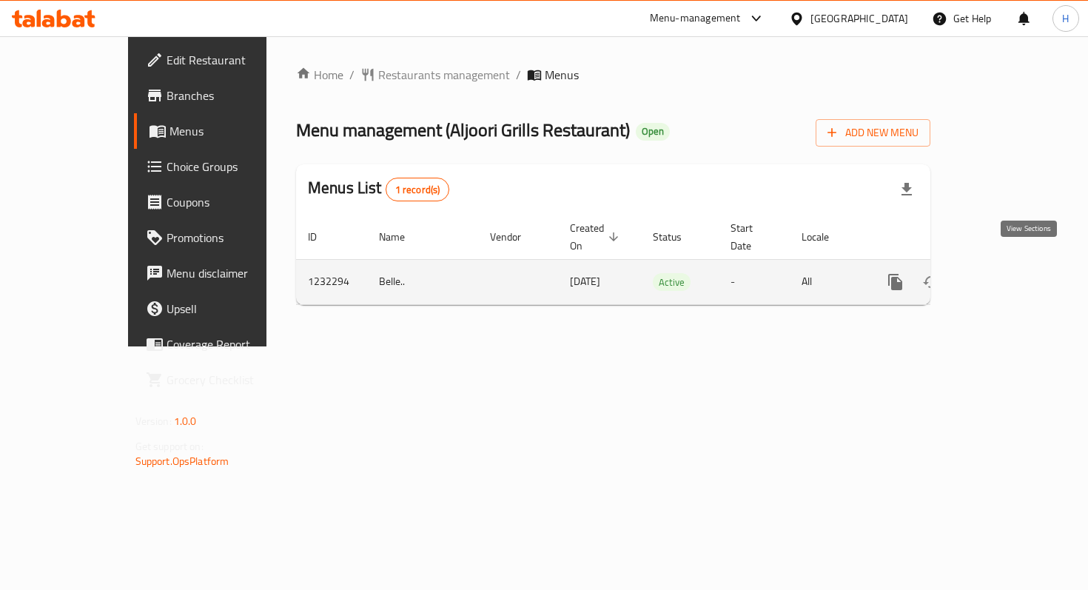
click at [1011, 273] on icon "enhanced table" at bounding box center [1003, 282] width 18 height 18
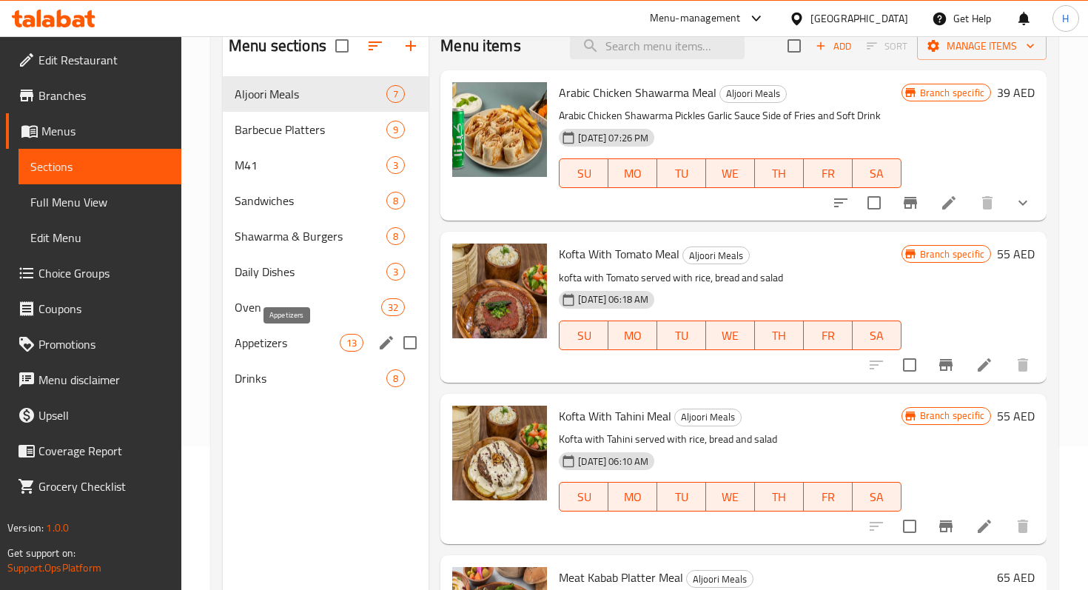
scroll to position [127, 0]
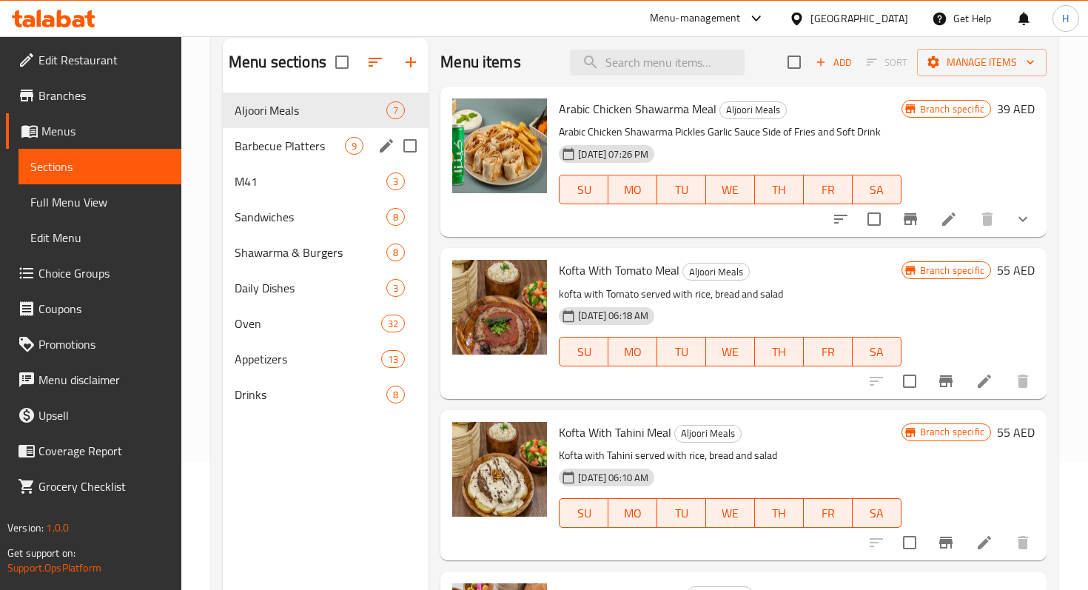
click at [276, 154] on span "Barbecue Platters" at bounding box center [290, 146] width 110 height 18
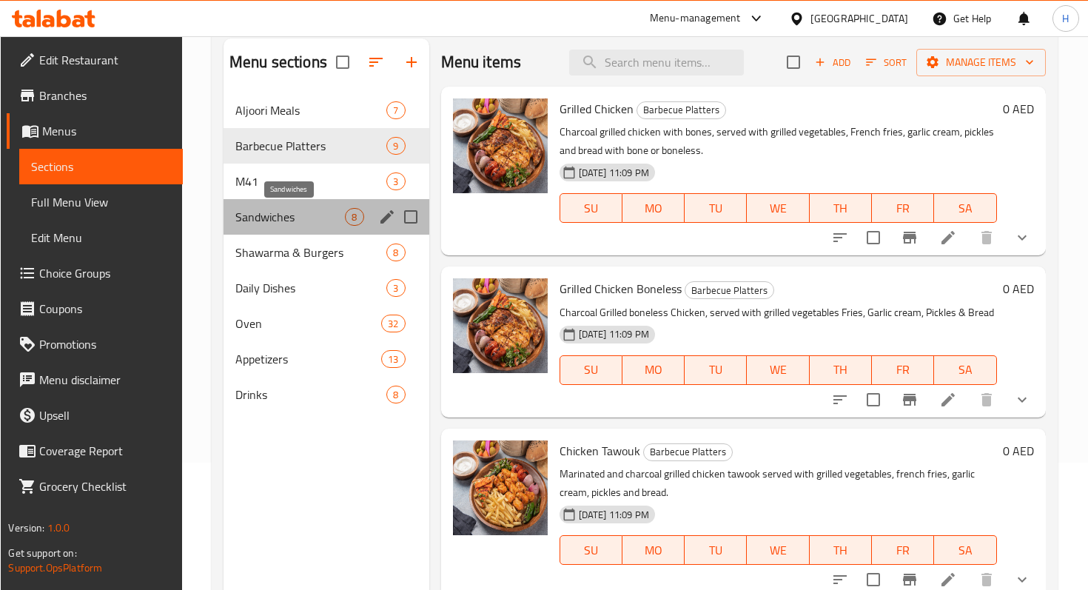
click at [295, 212] on span "Sandwiches" at bounding box center [290, 217] width 110 height 18
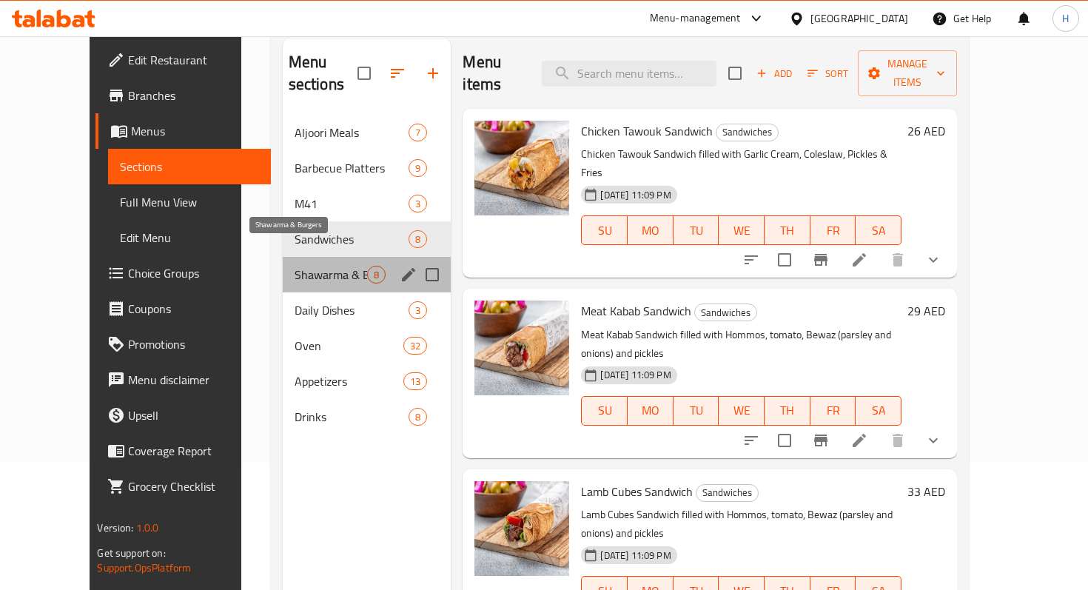
click at [295, 266] on span "Shawarma & Burgers" at bounding box center [331, 275] width 73 height 18
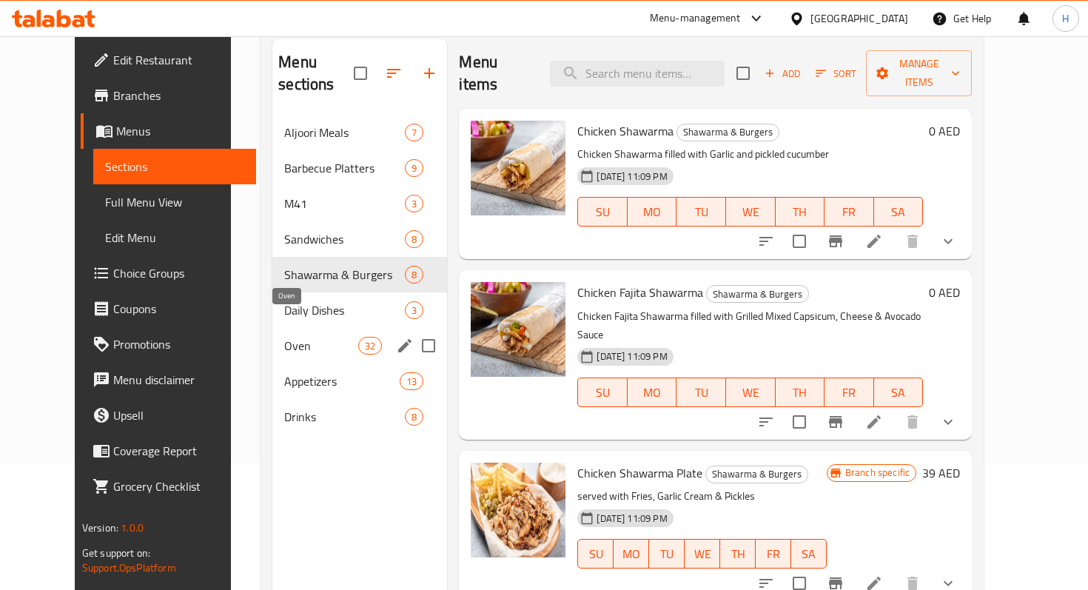
click at [284, 337] on span "Oven" at bounding box center [321, 346] width 74 height 18
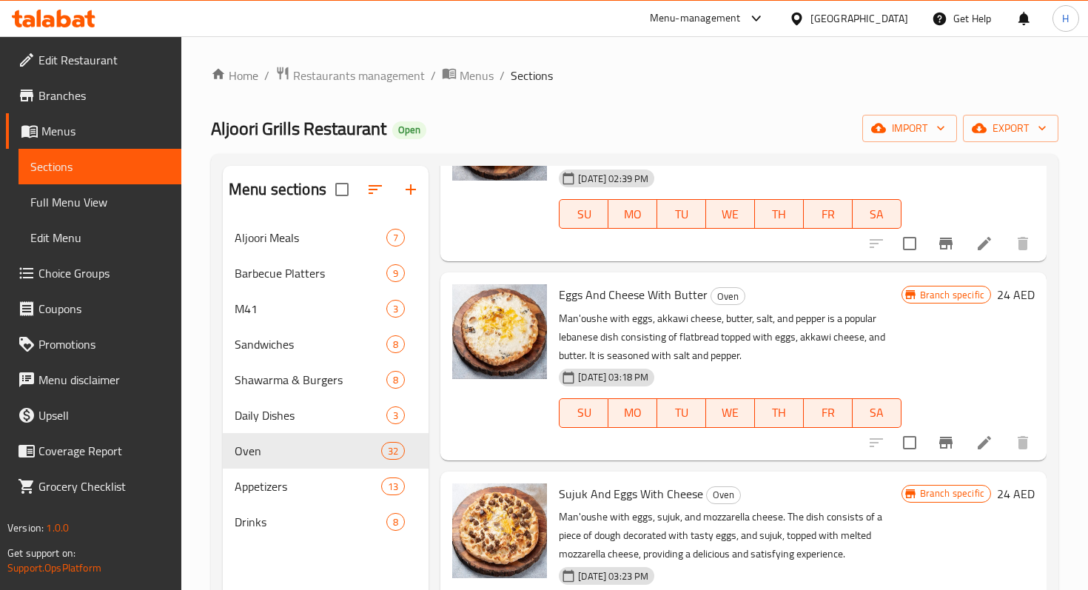
scroll to position [2287, 0]
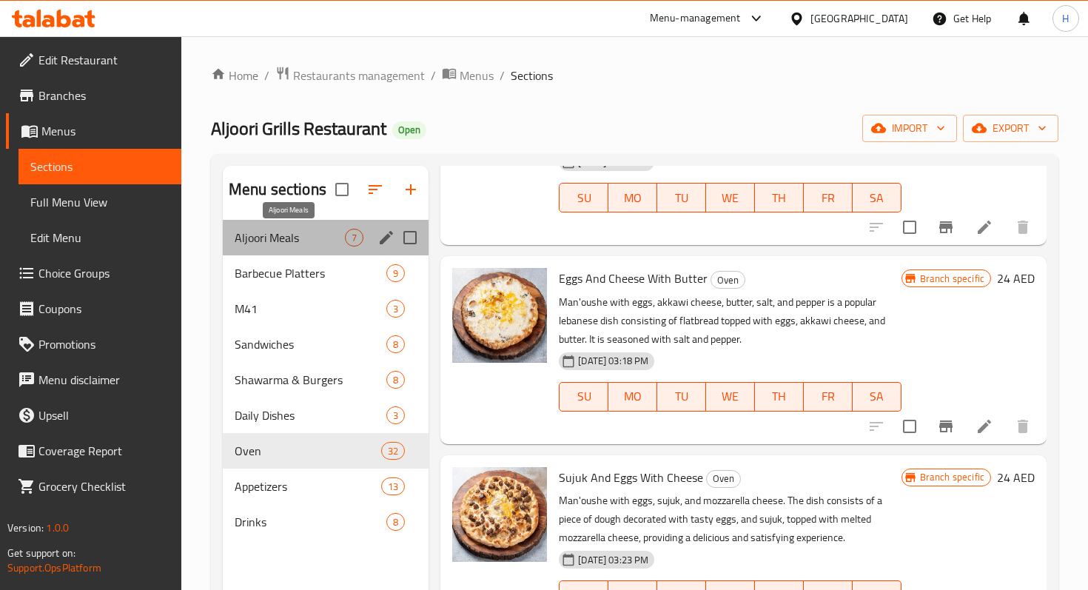
click at [316, 245] on span "Aljoori Meals" at bounding box center [290, 238] width 110 height 18
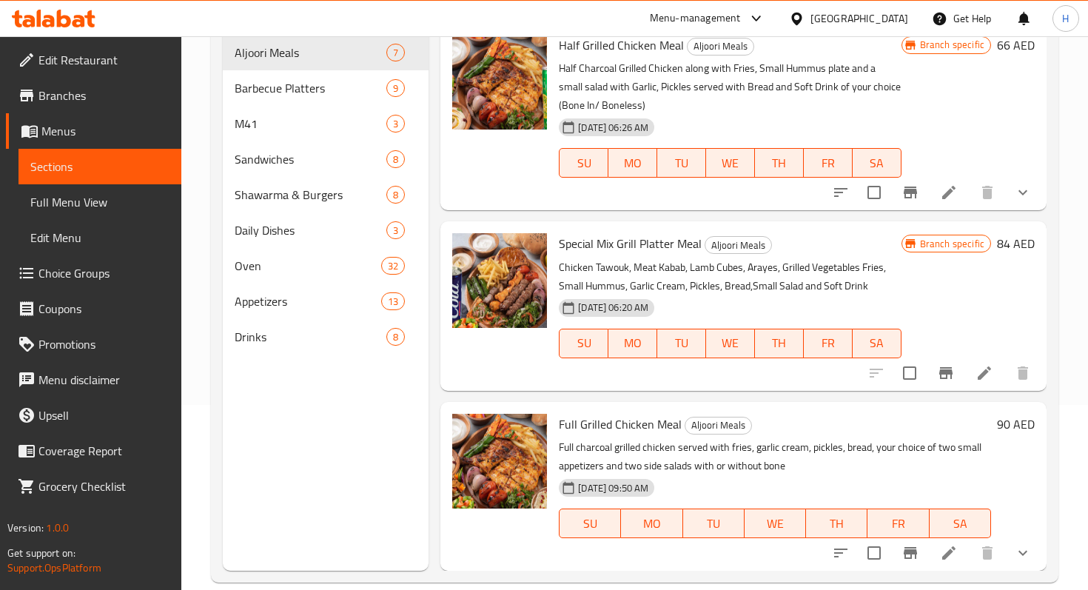
scroll to position [207, 0]
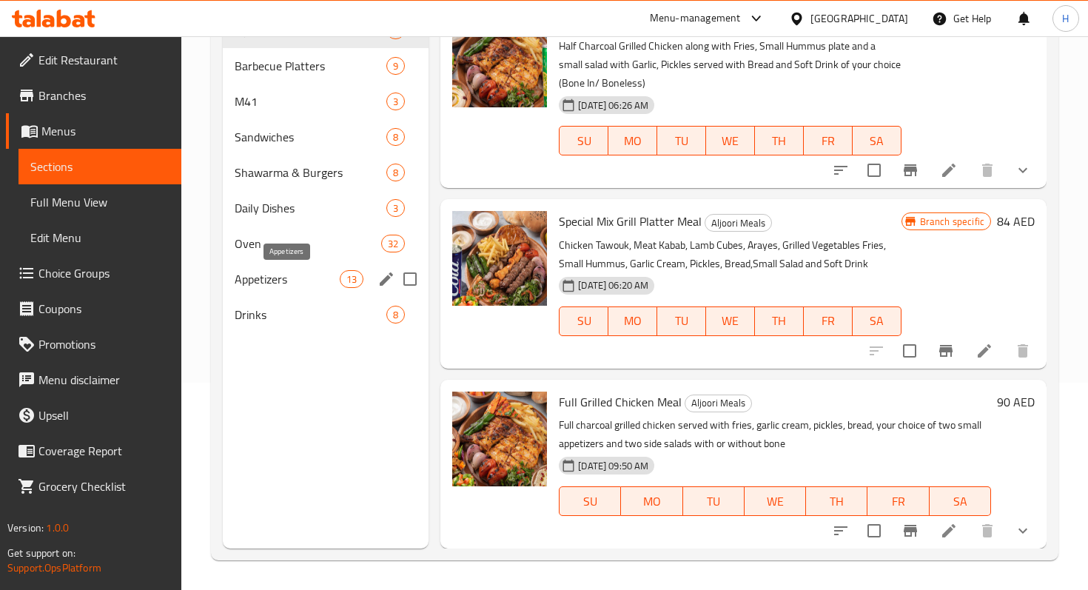
click at [304, 277] on span "Appetizers" at bounding box center [287, 279] width 105 height 18
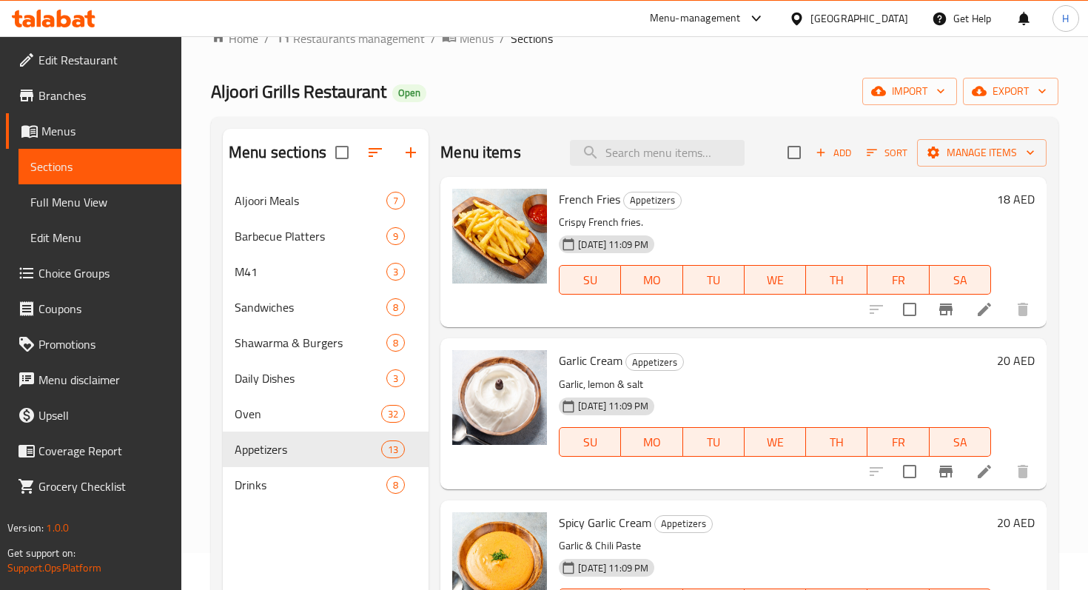
scroll to position [36, 0]
click at [286, 195] on span "Aljoori Meals" at bounding box center [290, 201] width 110 height 18
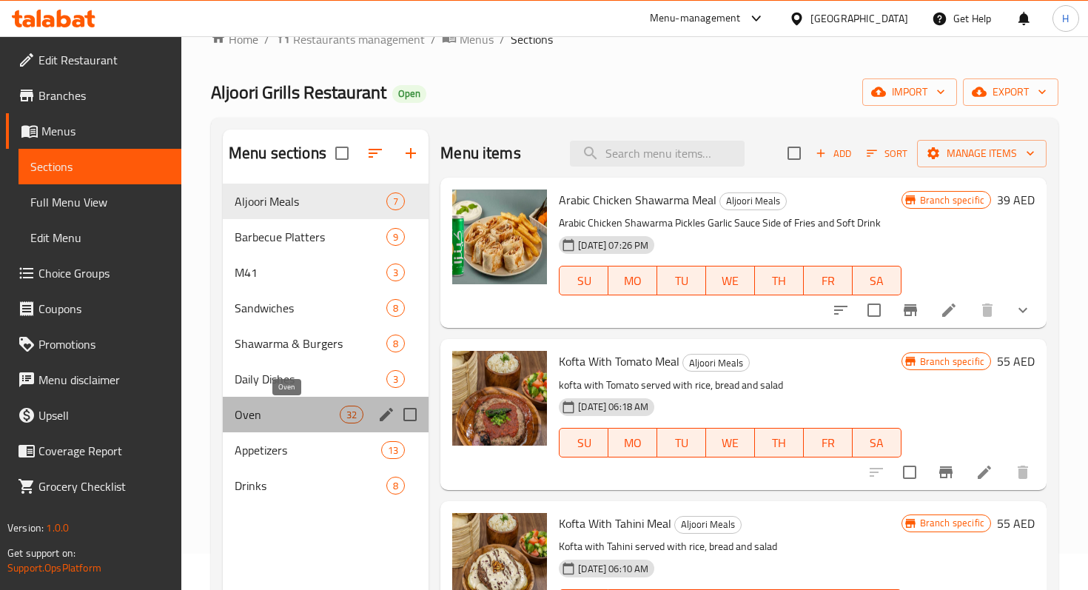
click at [284, 409] on span "Oven" at bounding box center [287, 415] width 105 height 18
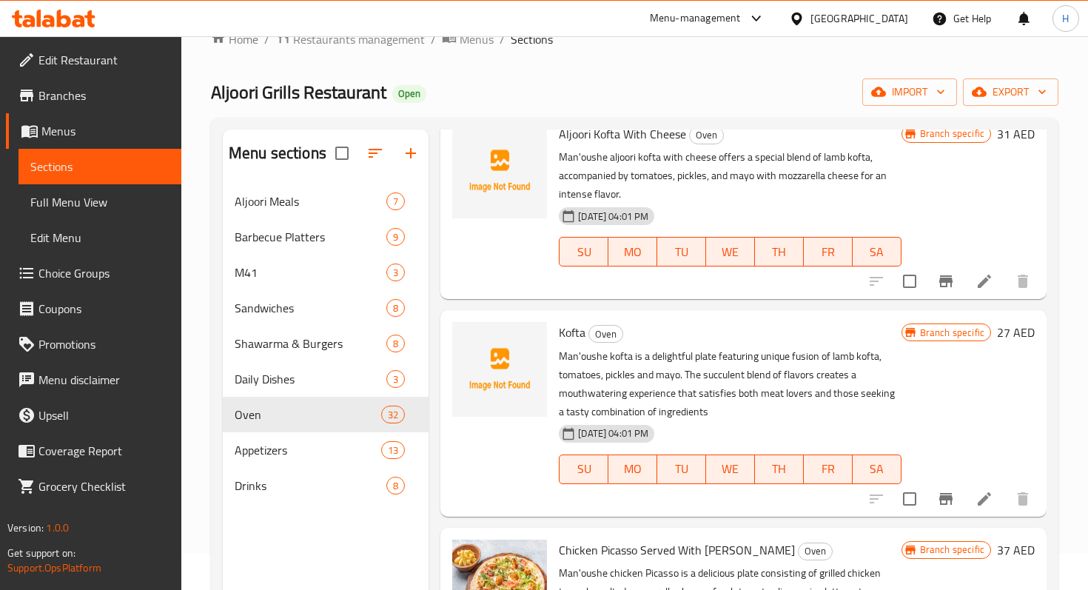
scroll to position [3903, 0]
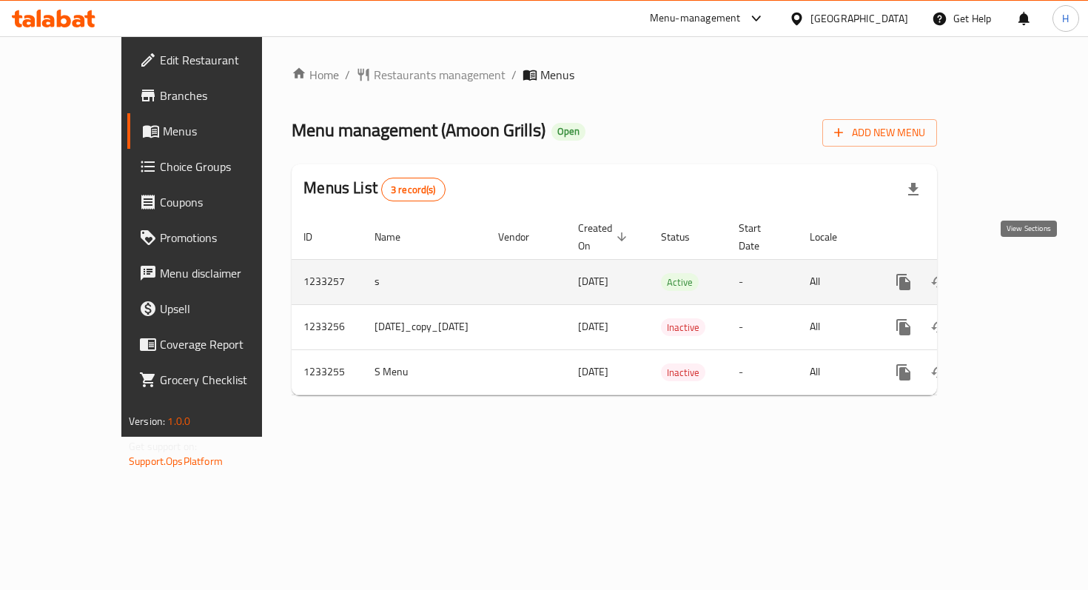
click at [1025, 274] on link "enhanced table" at bounding box center [1011, 282] width 36 height 36
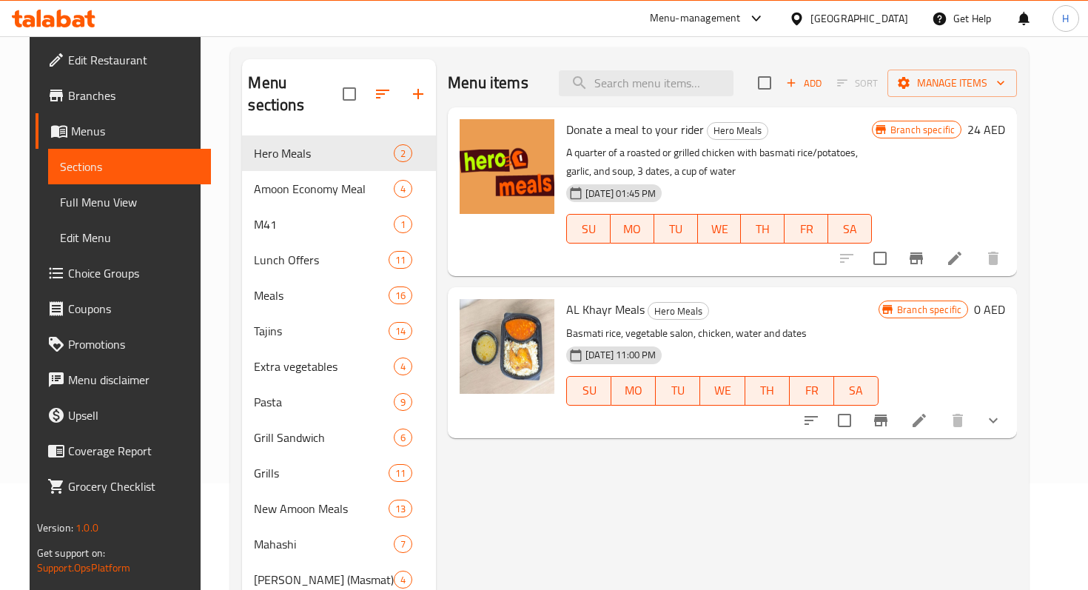
scroll to position [110, 0]
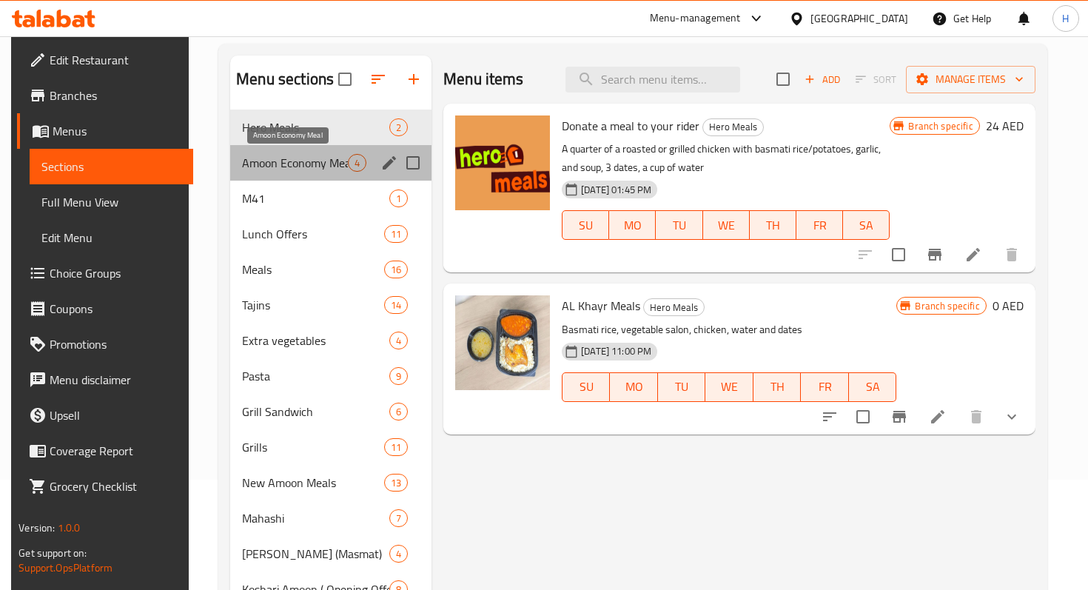
click at [326, 155] on span "Amoon Economy Meal" at bounding box center [295, 163] width 106 height 18
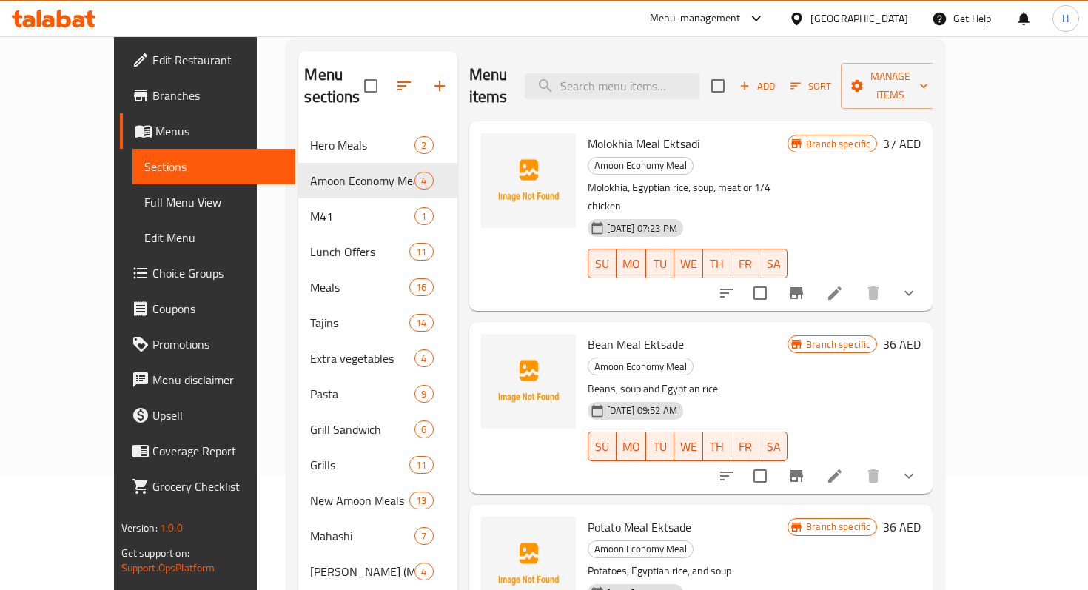
scroll to position [66, 0]
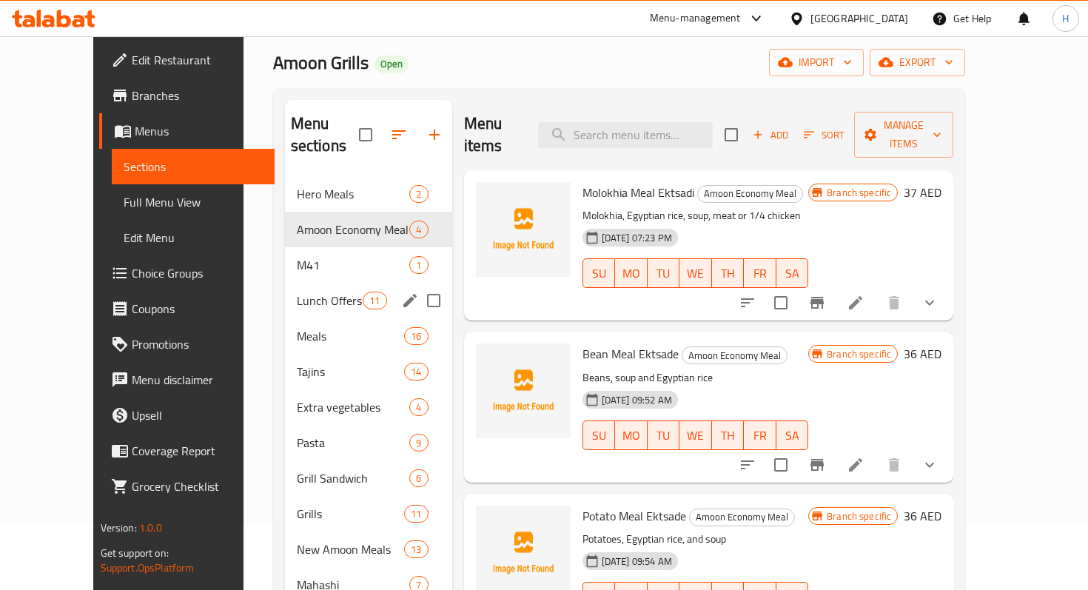
click at [292, 288] on div "Lunch Offers 11" at bounding box center [368, 301] width 167 height 36
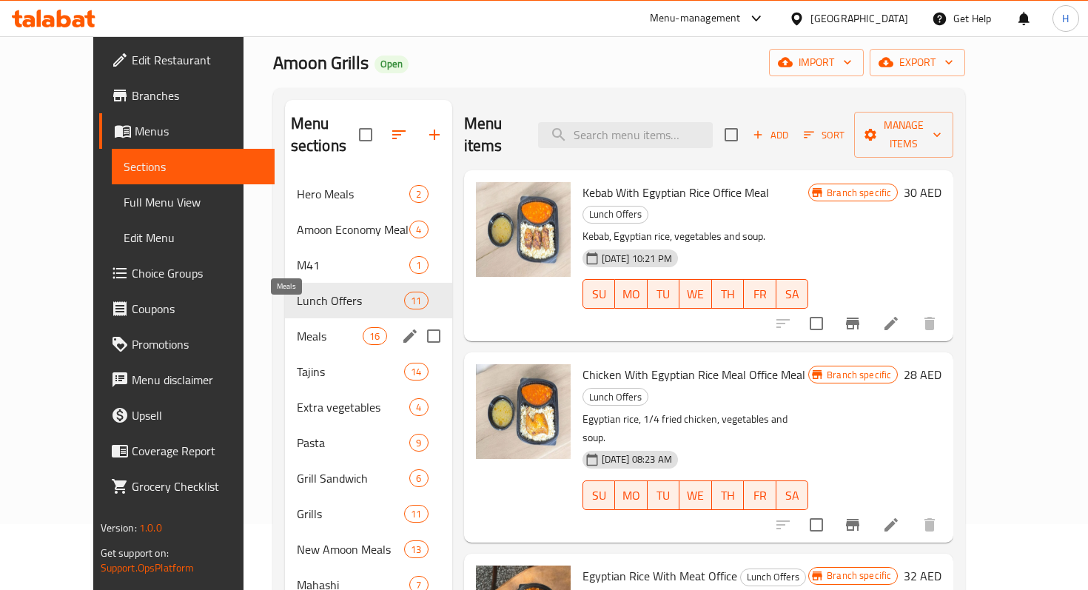
click at [297, 327] on span "Meals" at bounding box center [330, 336] width 67 height 18
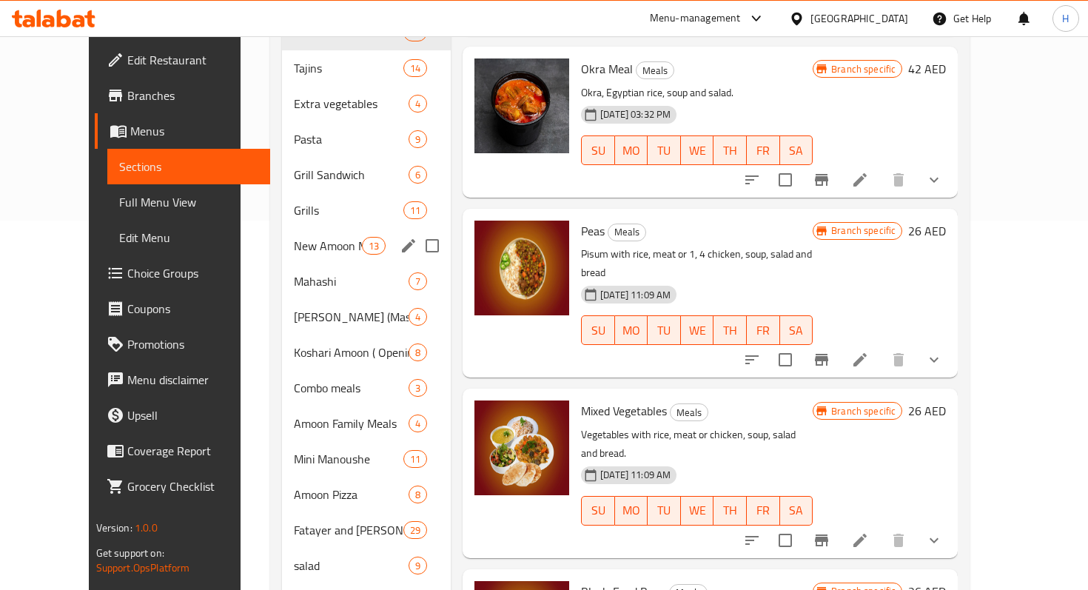
scroll to position [370, 0]
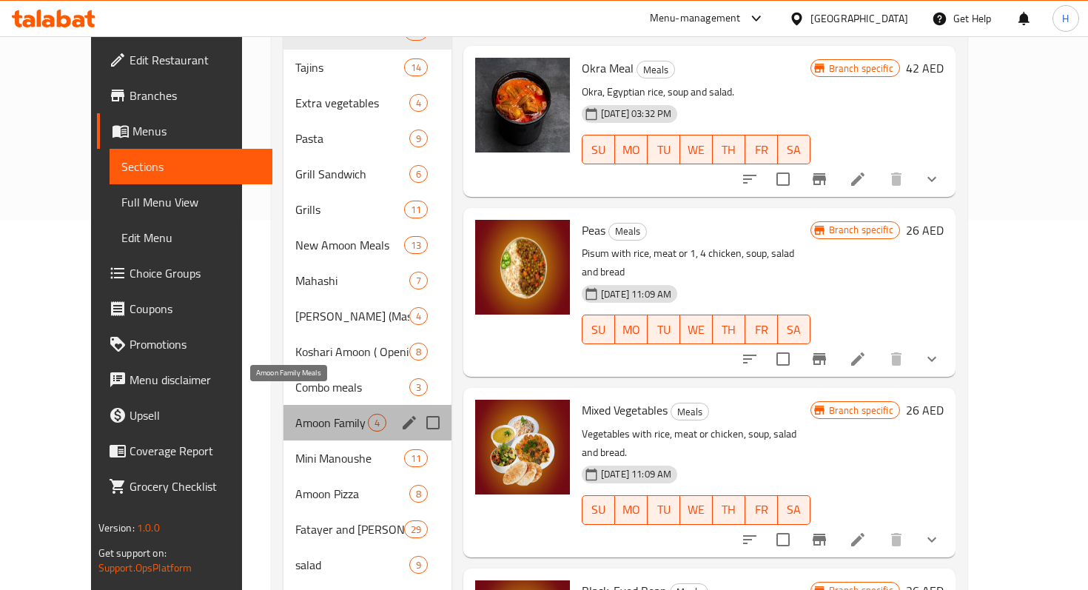
click at [295, 414] on span "Amoon Family Meals" at bounding box center [331, 423] width 73 height 18
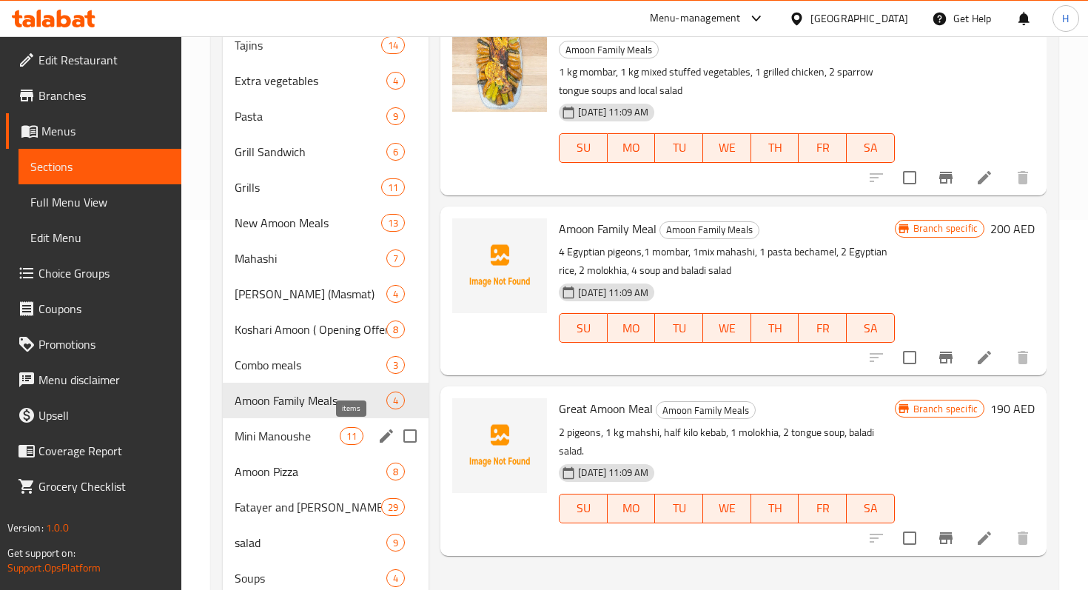
scroll to position [443, 0]
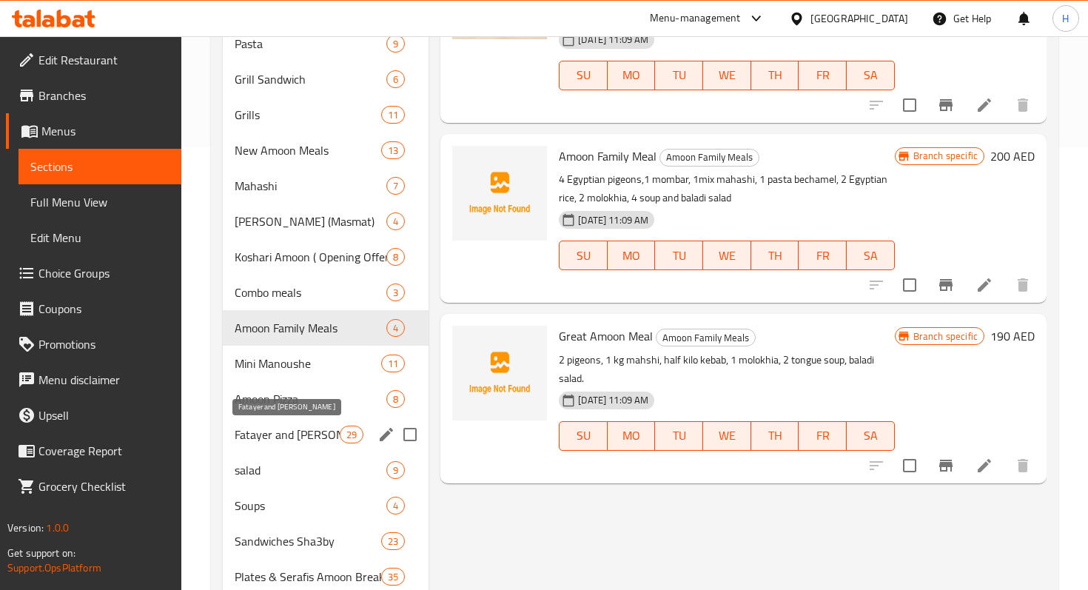
click at [292, 435] on span "Fatayer and [PERSON_NAME]" at bounding box center [287, 435] width 105 height 18
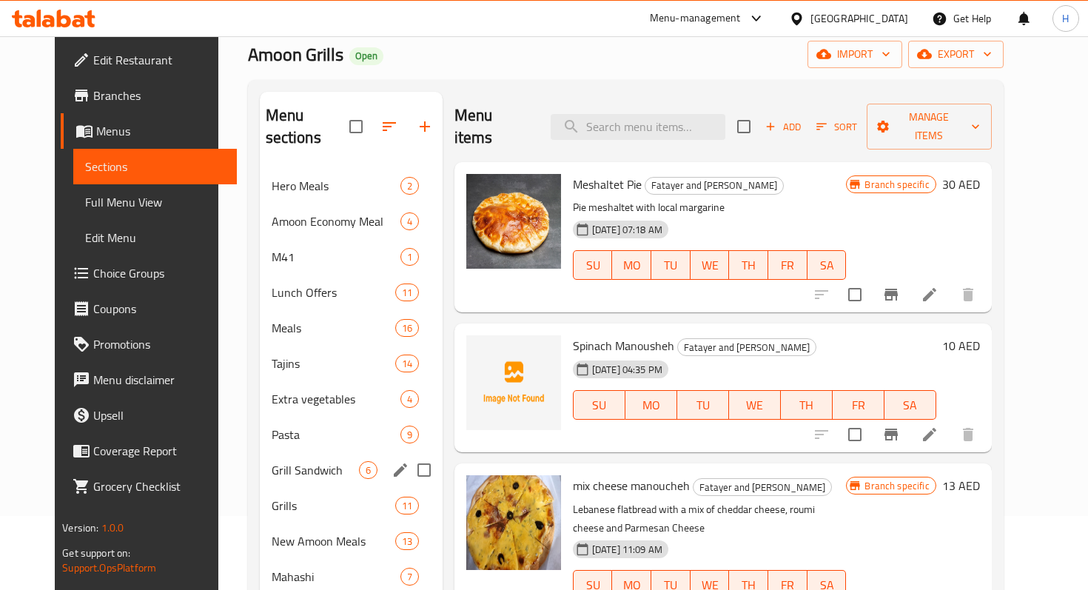
scroll to position [64, 0]
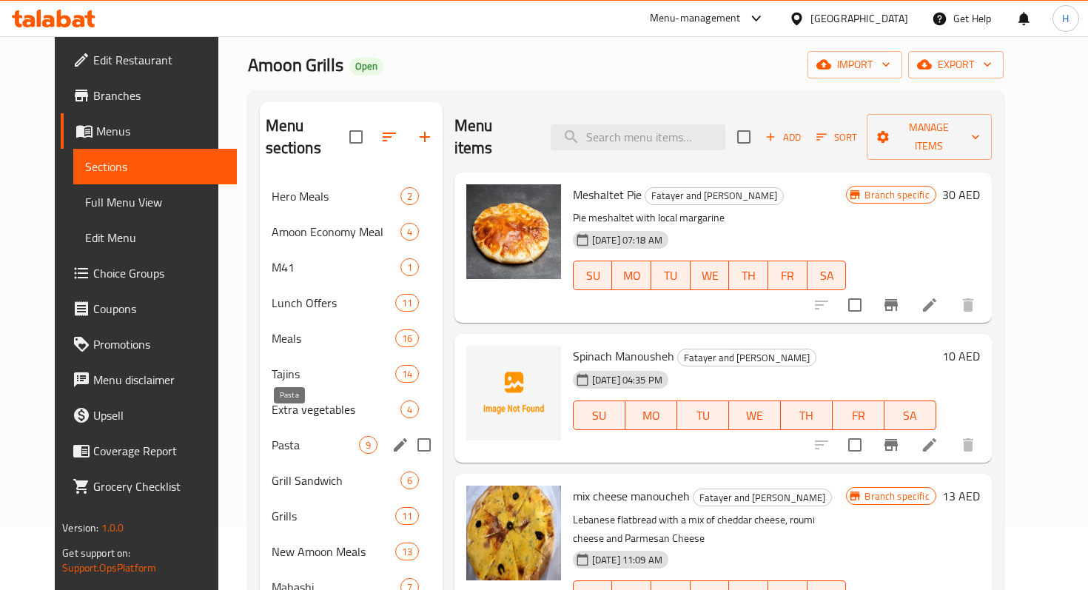
click at [272, 436] on span "Pasta" at bounding box center [315, 445] width 87 height 18
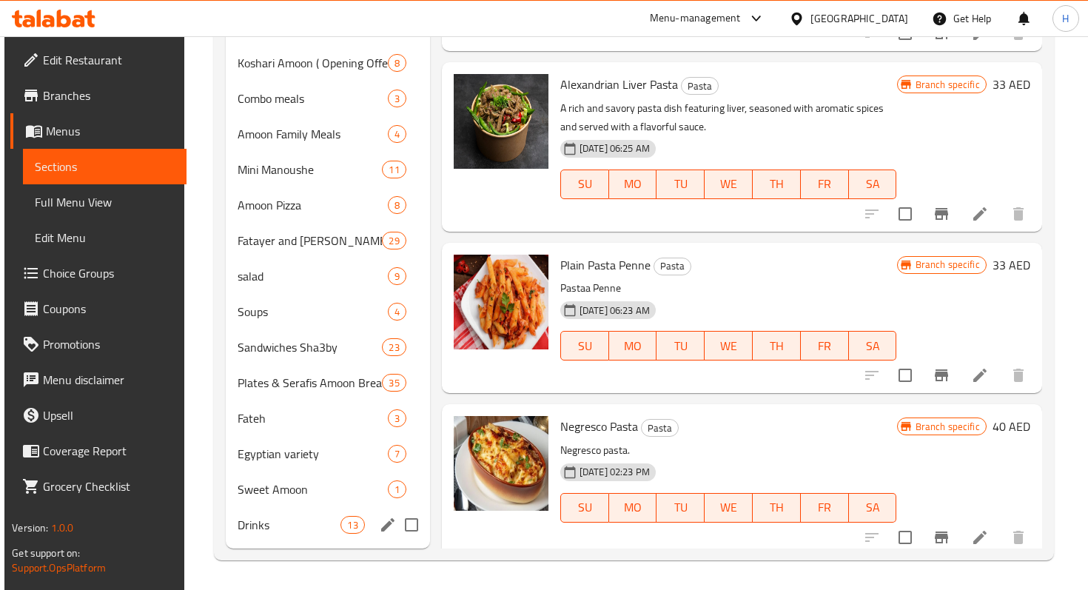
scroll to position [626, 0]
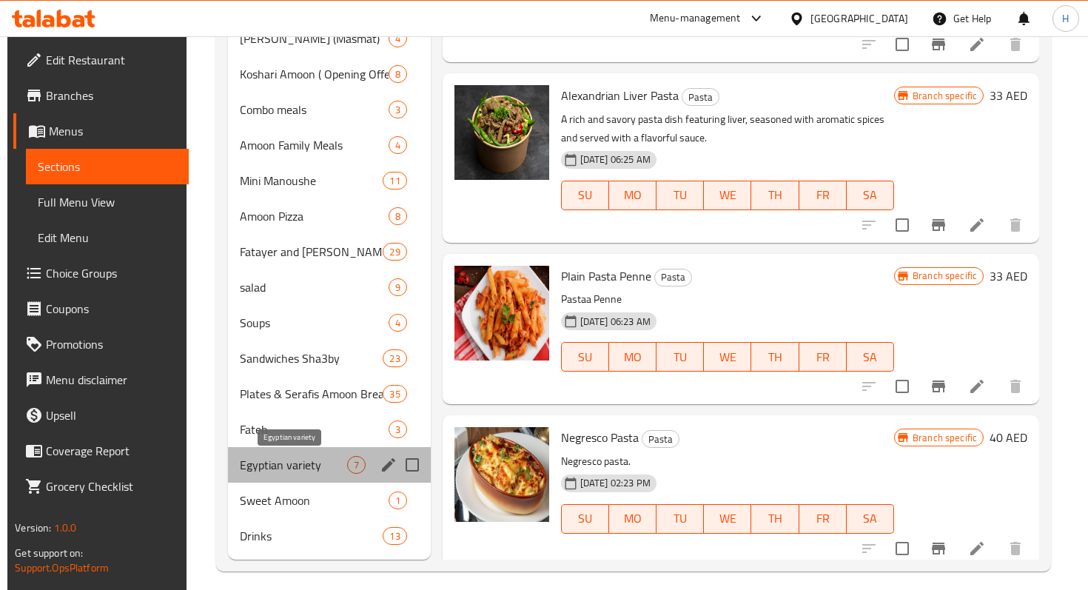
click at [281, 467] on span "Egyptian variety" at bounding box center [293, 465] width 107 height 18
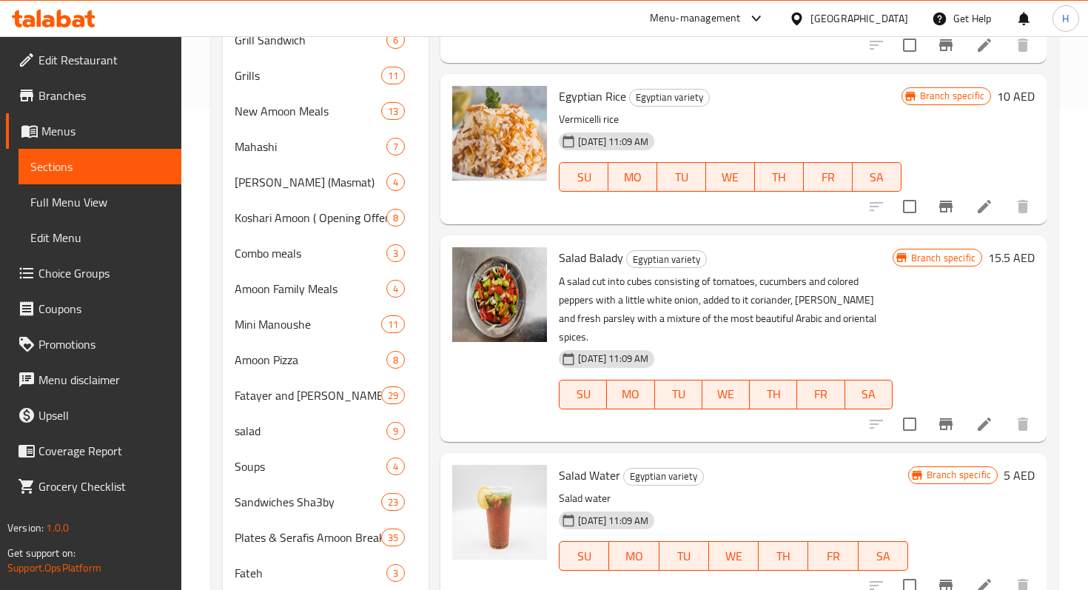
scroll to position [637, 0]
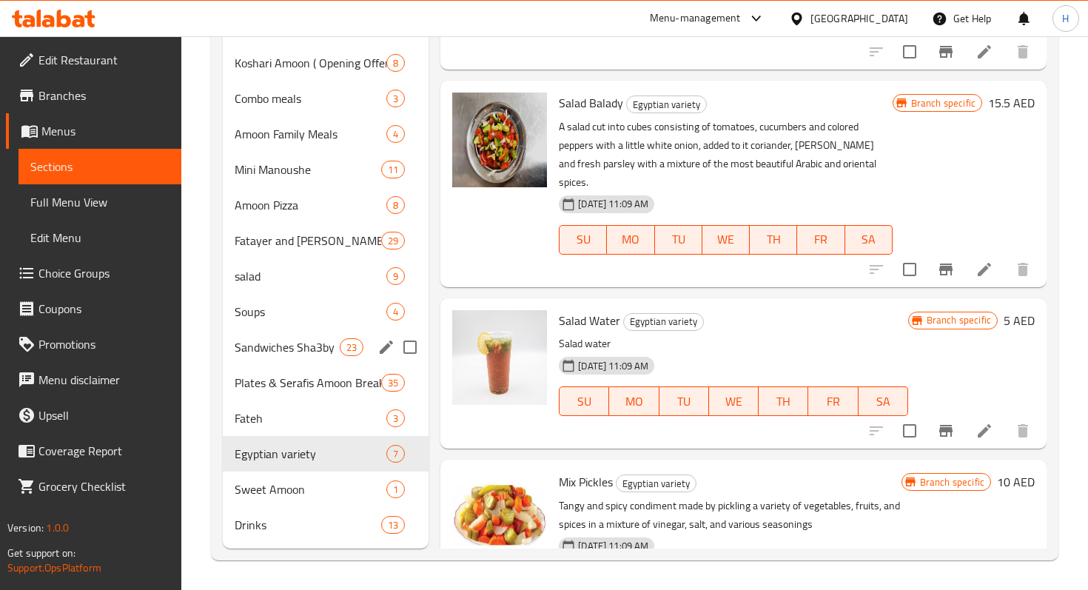
click at [284, 351] on span "Sandwiches Sha3by" at bounding box center [287, 347] width 105 height 18
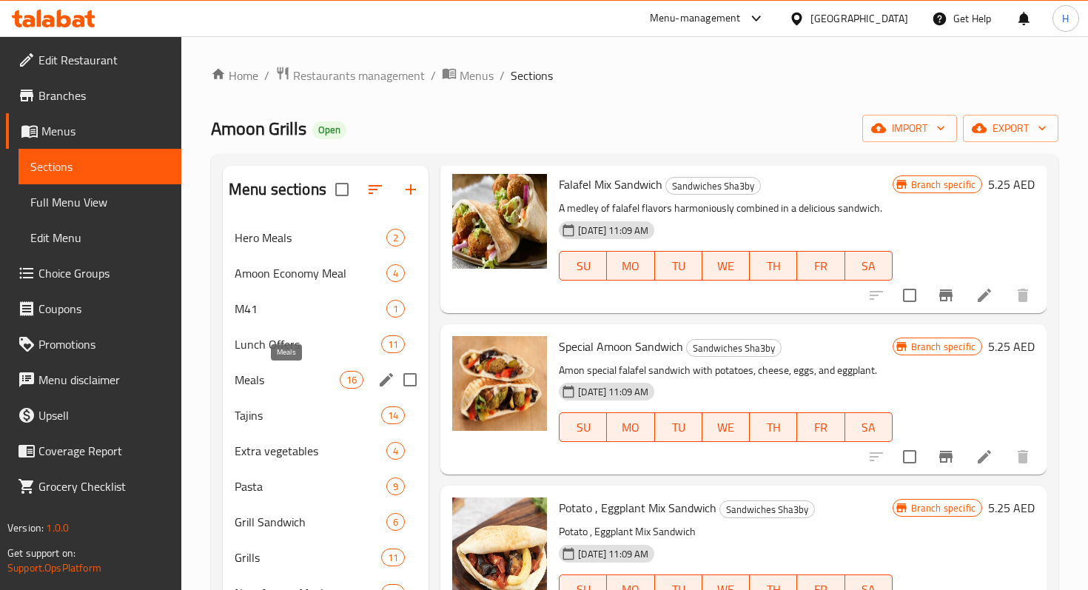
click at [295, 374] on span "Meals" at bounding box center [287, 380] width 105 height 18
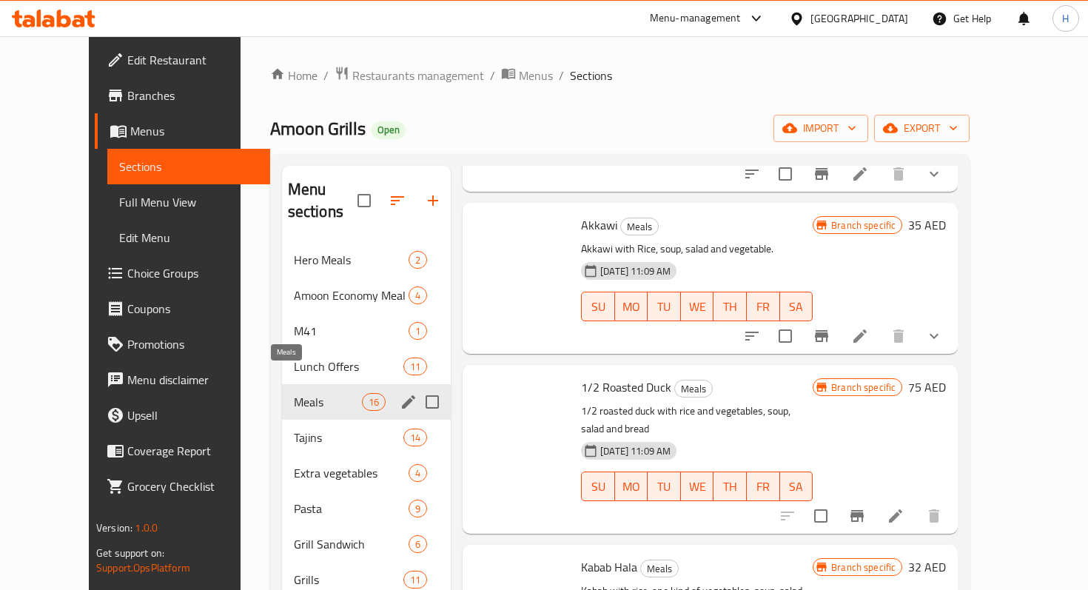
scroll to position [1605, 0]
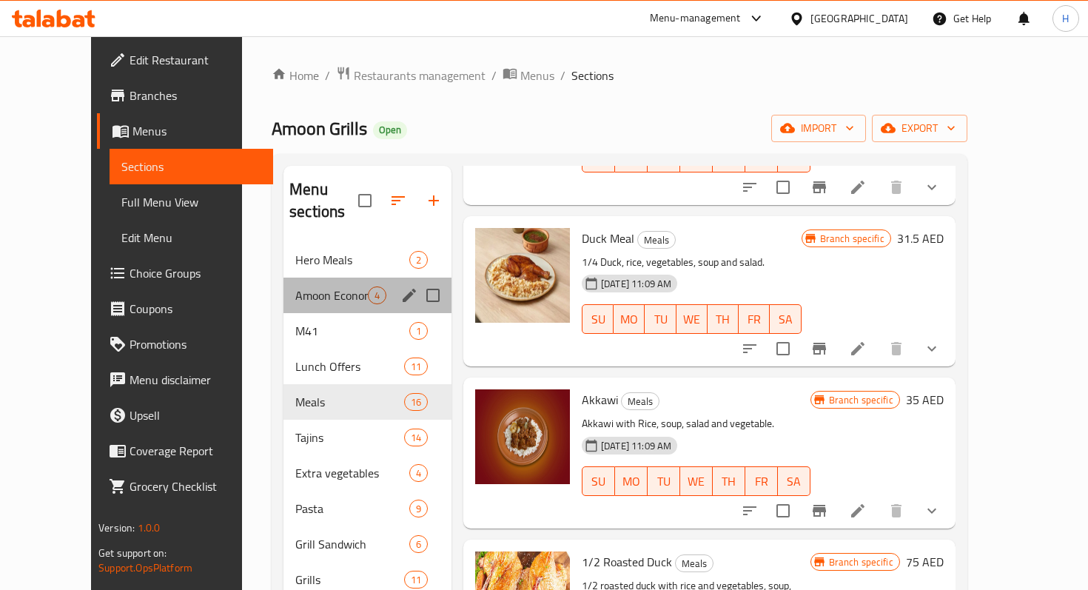
click at [304, 286] on div "Amoon Economy Meal 4" at bounding box center [368, 296] width 168 height 36
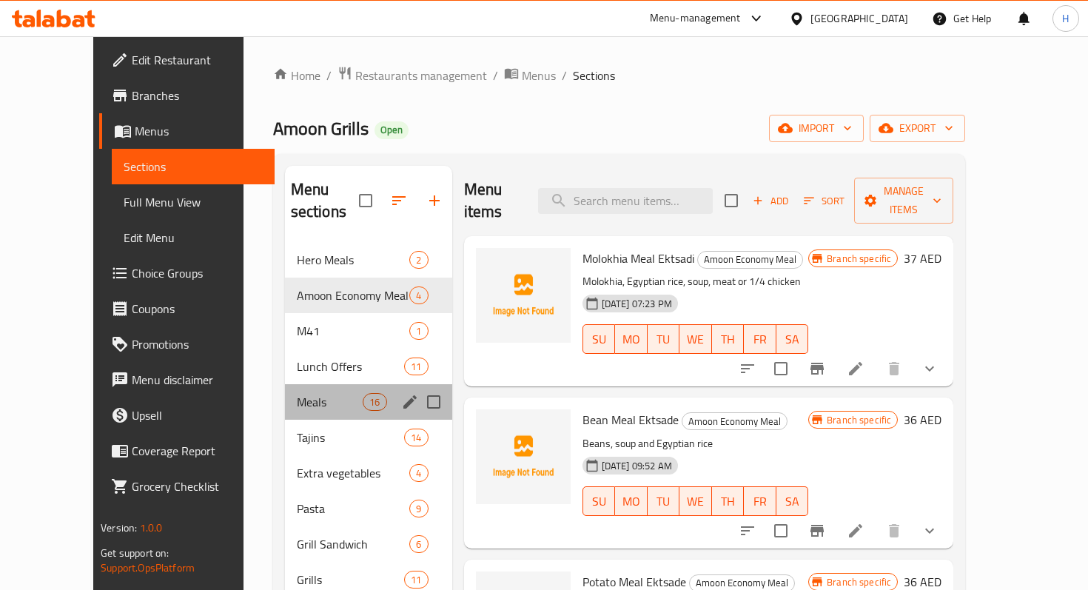
click at [320, 392] on div "Meals 16" at bounding box center [368, 402] width 167 height 36
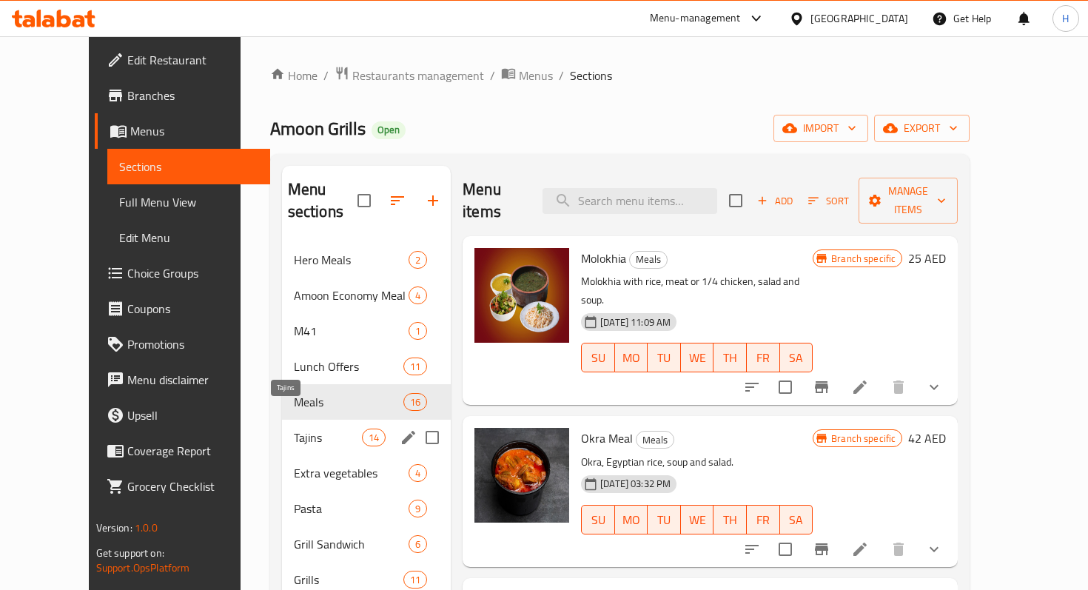
click at [312, 429] on span "Tajins" at bounding box center [328, 438] width 68 height 18
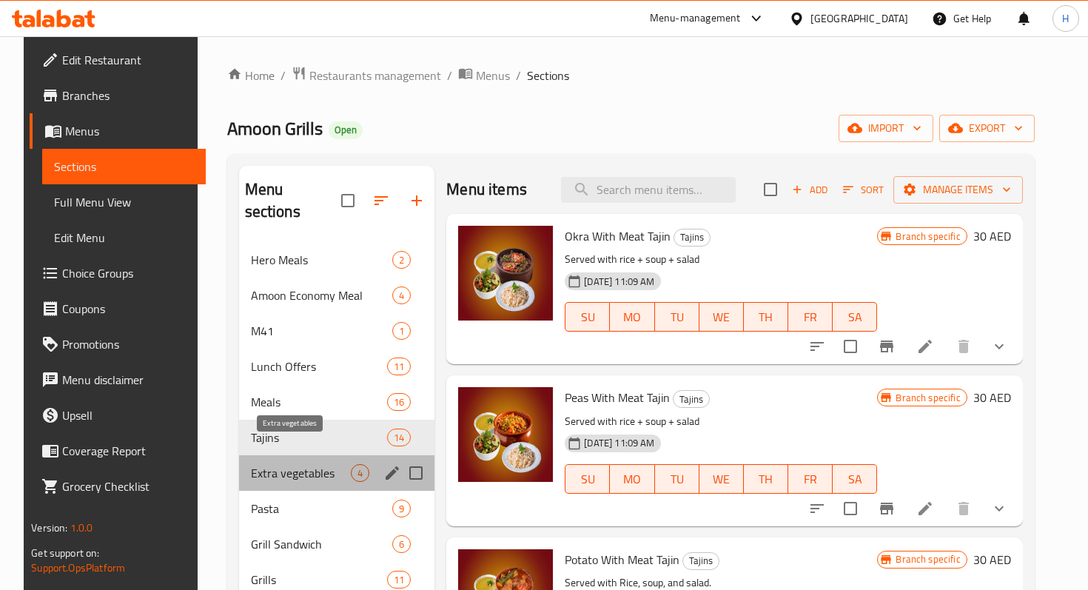
click at [308, 464] on span "Extra vegetables" at bounding box center [301, 473] width 101 height 18
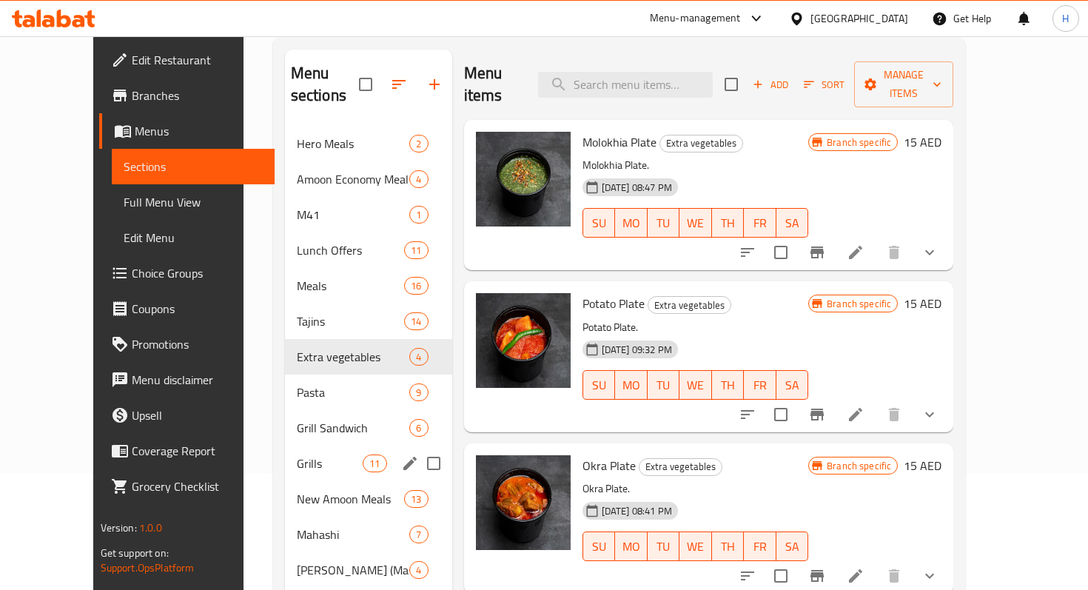
scroll to position [118, 0]
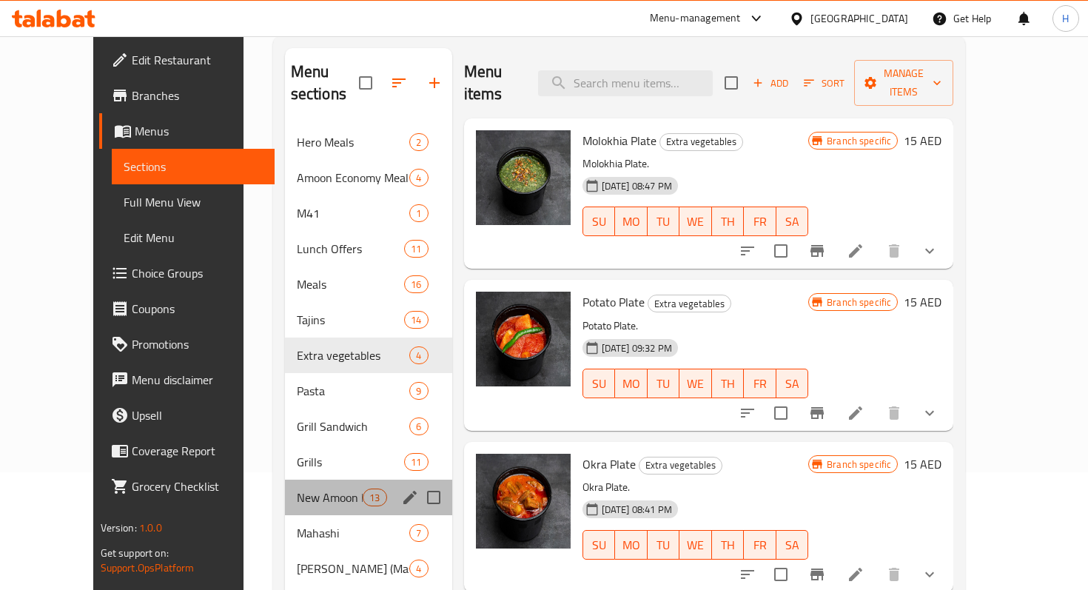
click at [302, 489] on div "New Amoon Meals 13" at bounding box center [368, 498] width 167 height 36
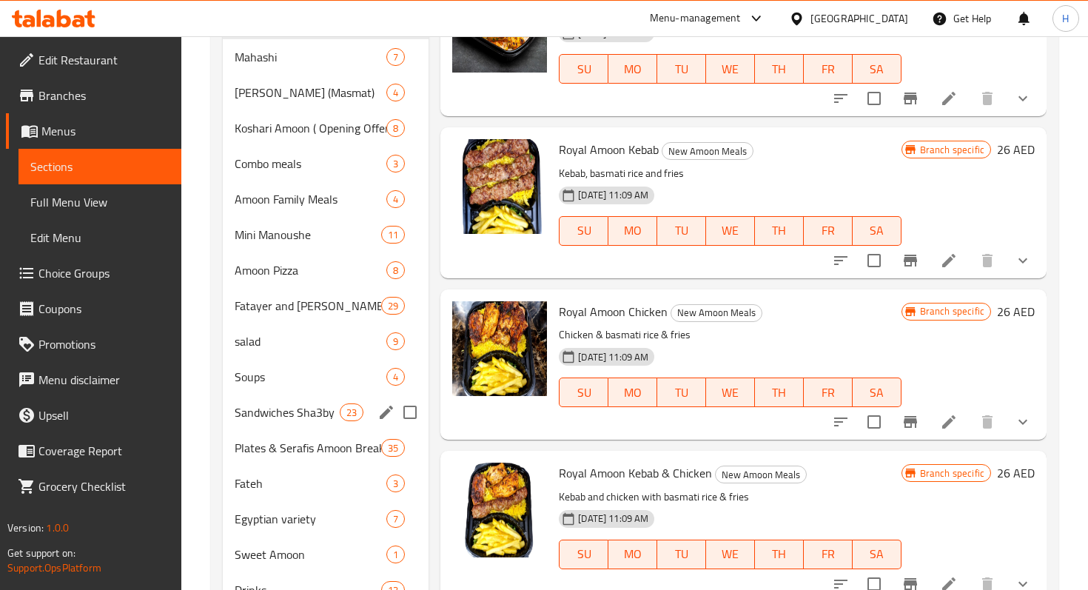
scroll to position [574, 0]
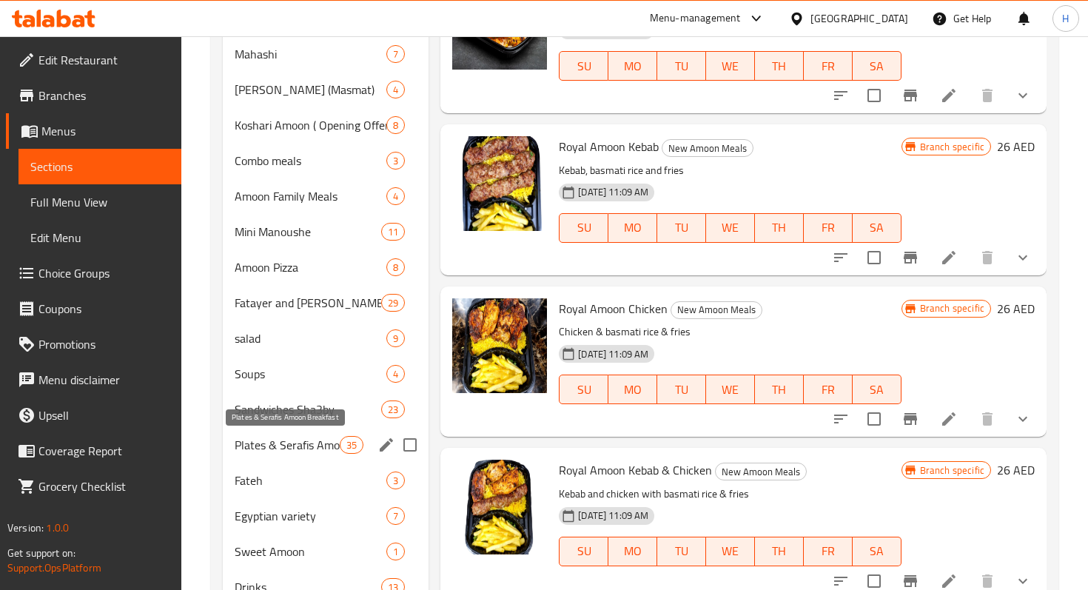
click at [306, 449] on span "Plates & Serafis Amoon Breakfast" at bounding box center [287, 445] width 105 height 18
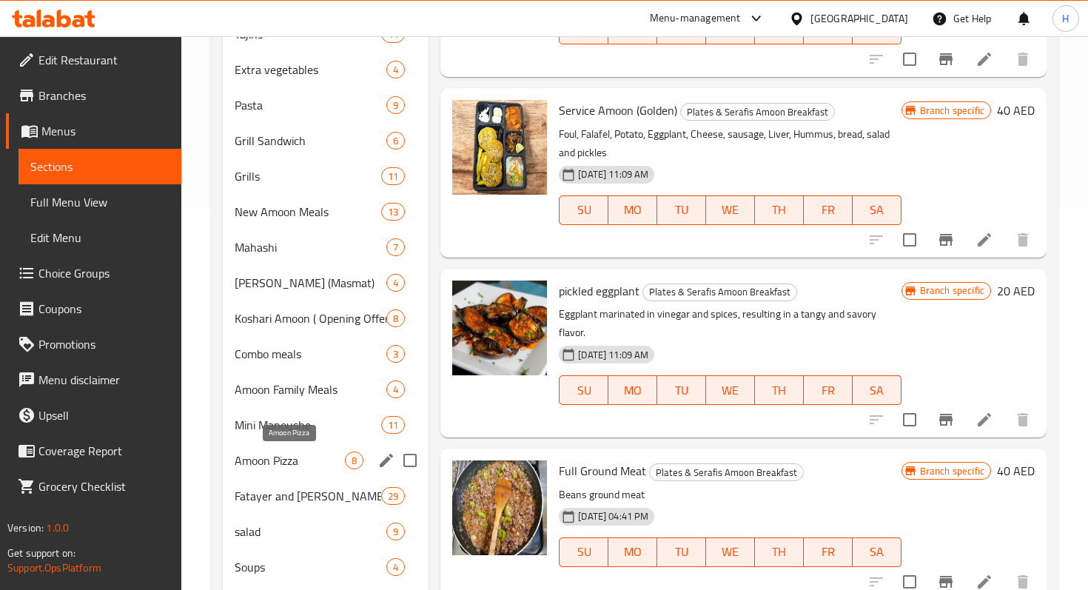
scroll to position [382, 0]
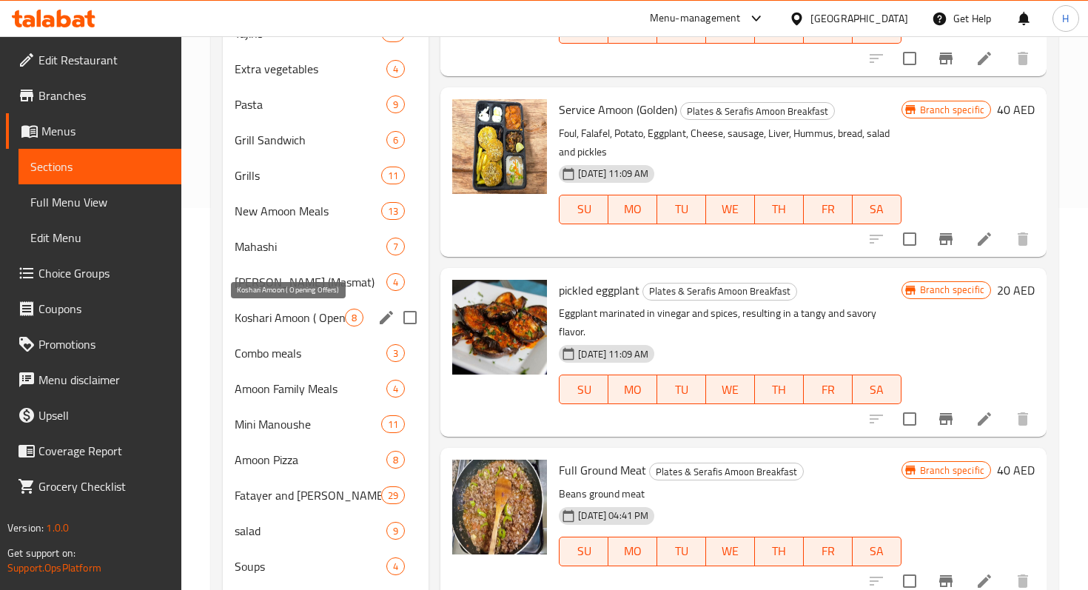
click at [332, 317] on span "Koshari Amoon ( Opening Offers)" at bounding box center [290, 318] width 110 height 18
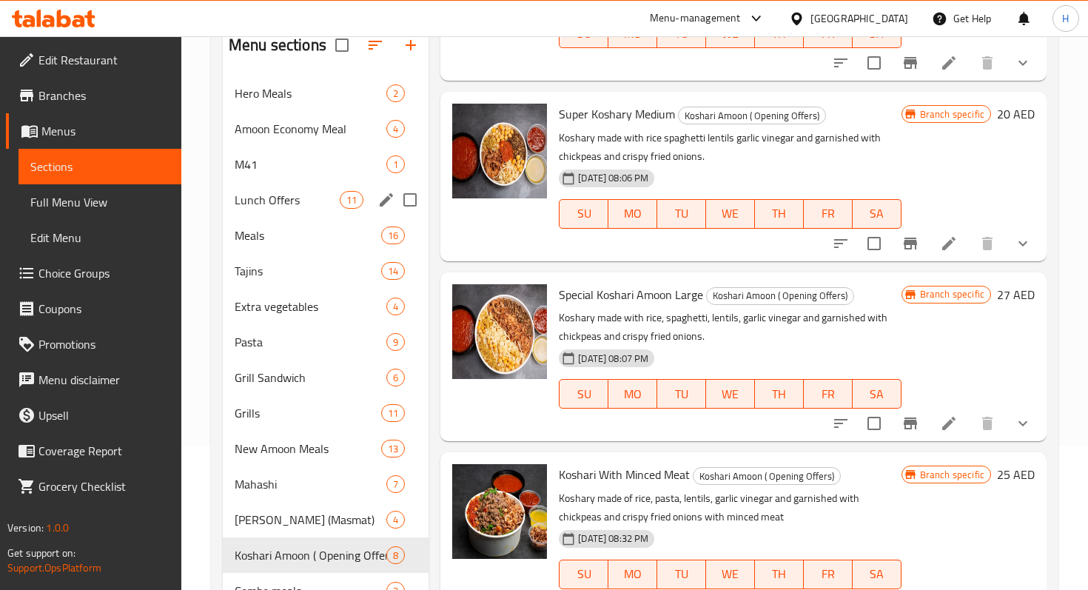
scroll to position [153, 0]
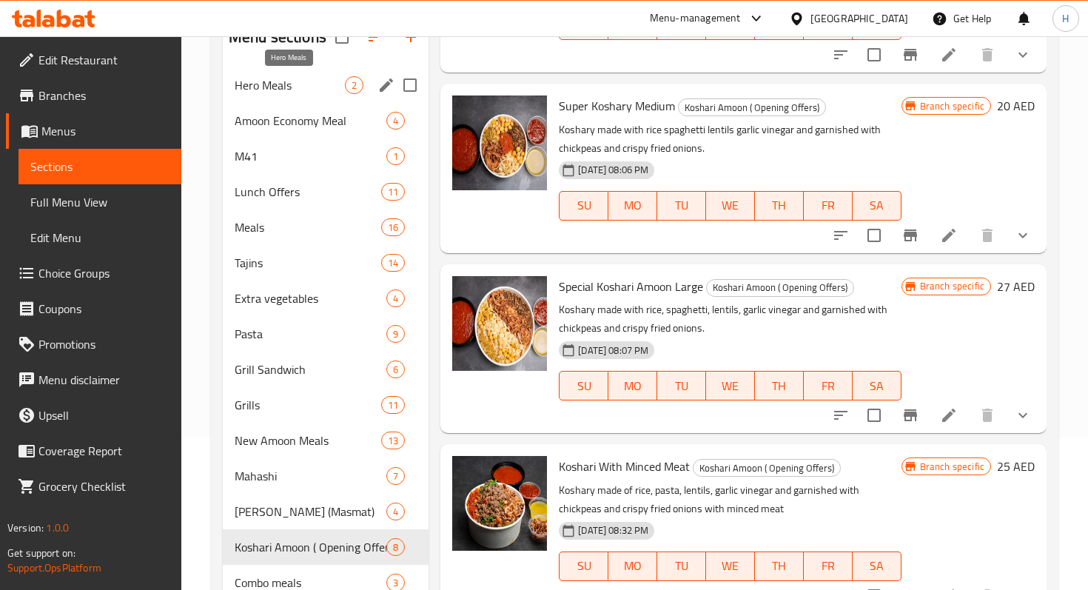
click at [287, 91] on span "Hero Meals" at bounding box center [290, 85] width 110 height 18
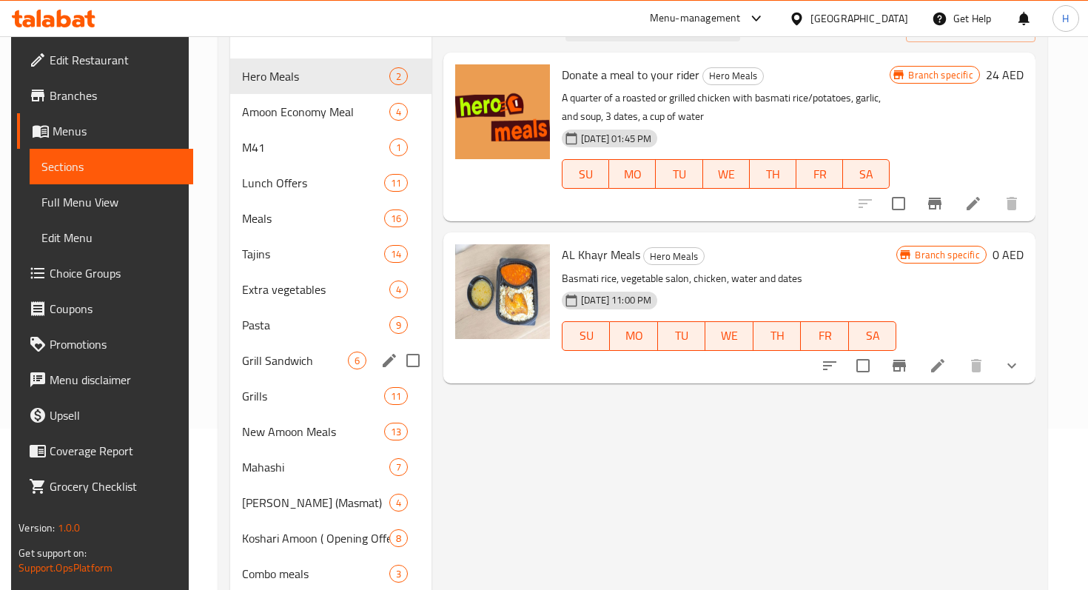
scroll to position [164, 0]
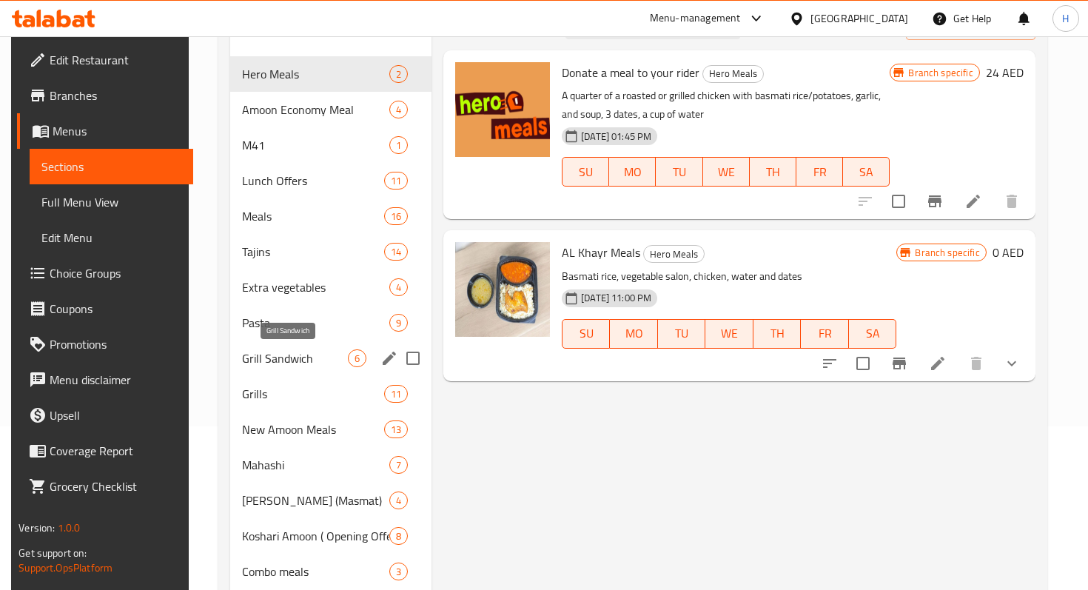
click at [292, 356] on span "Grill Sandwich" at bounding box center [295, 358] width 106 height 18
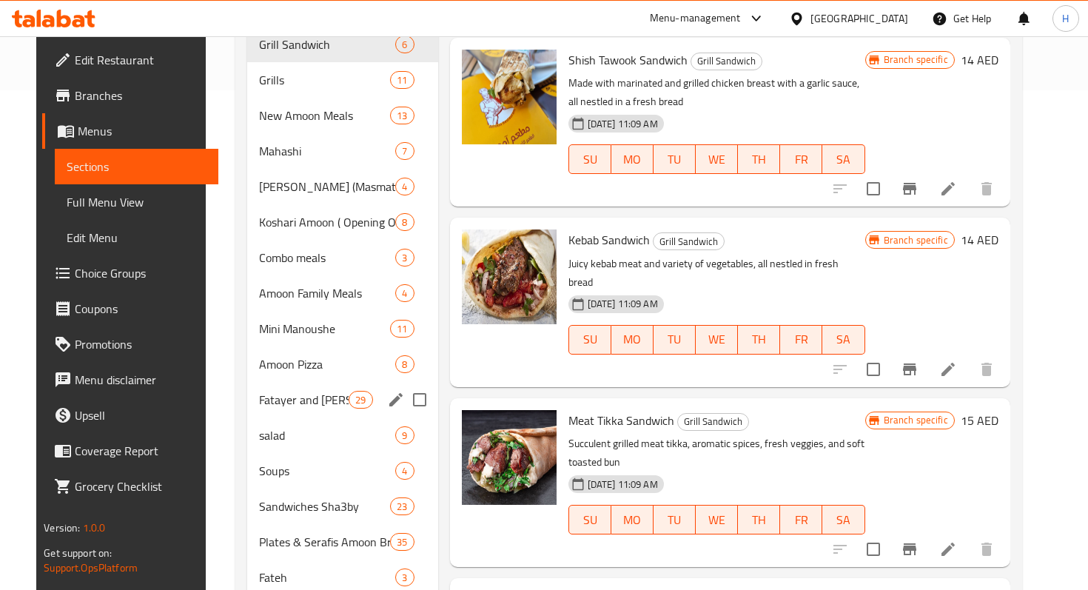
scroll to position [505, 0]
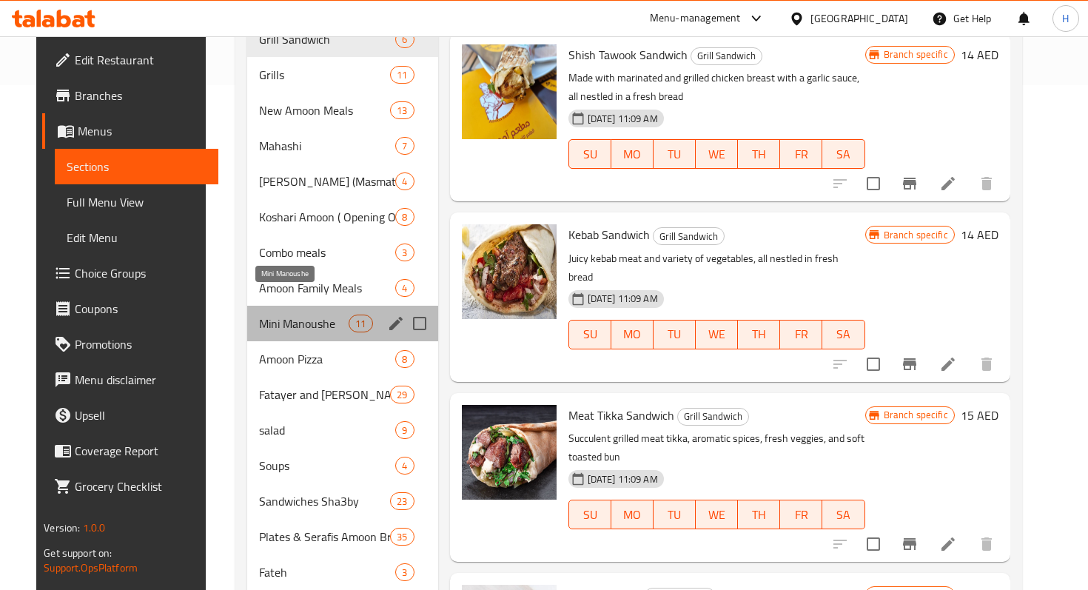
click at [320, 315] on span "Mini Manoushe" at bounding box center [304, 324] width 90 height 18
